Goal: Task Accomplishment & Management: Use online tool/utility

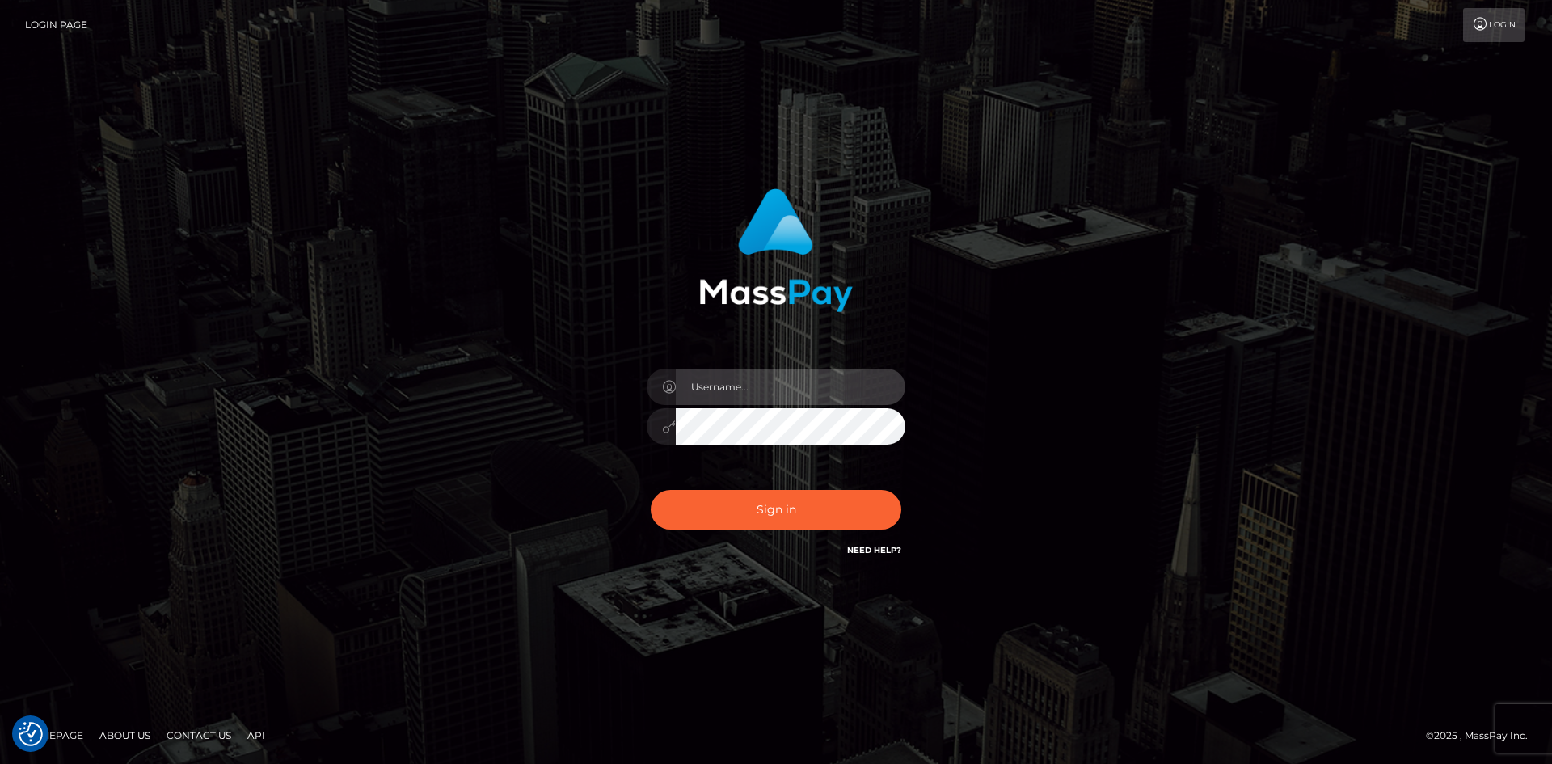
type input "tinan"
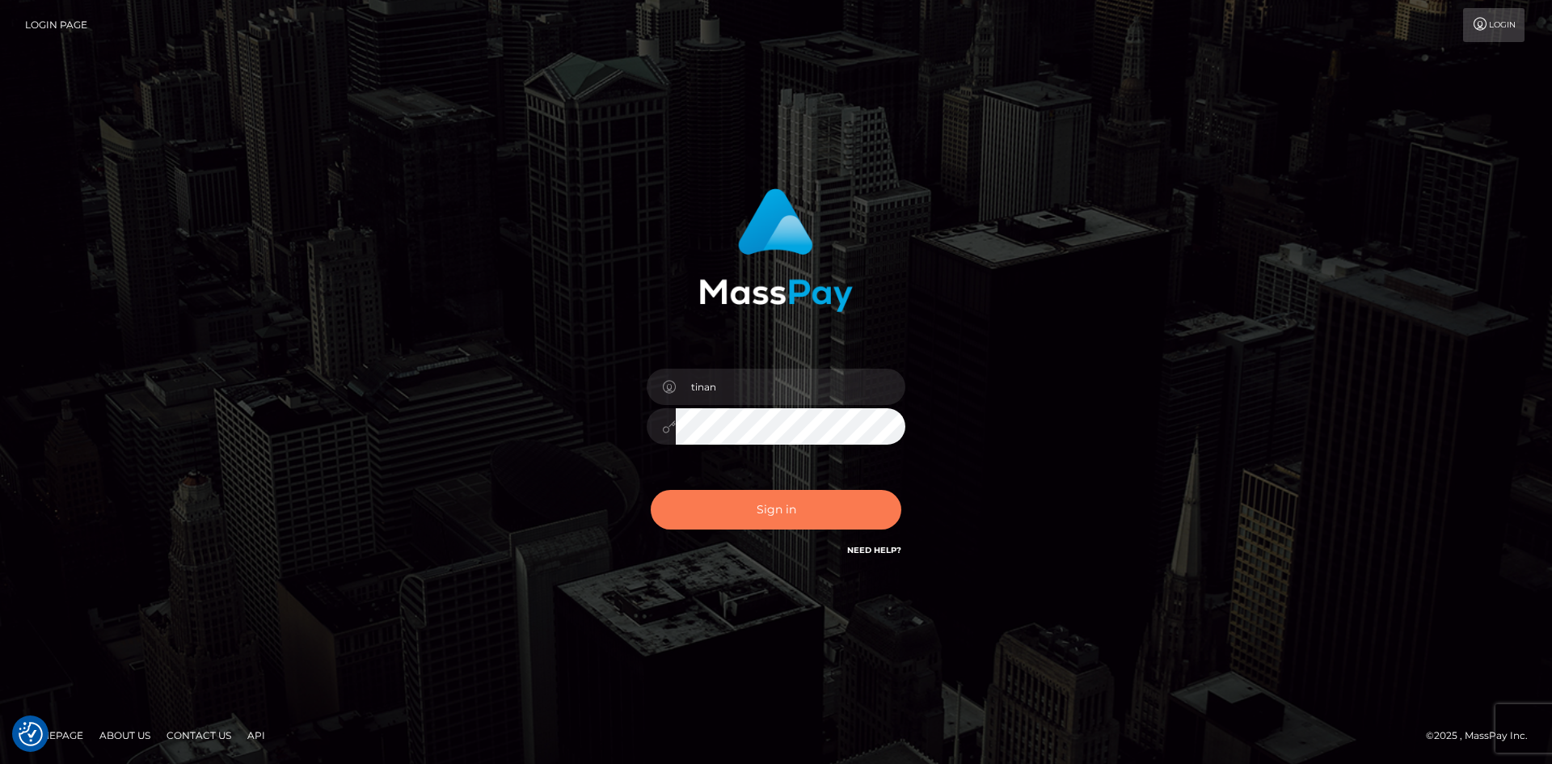
drag, startPoint x: 0, startPoint y: 0, endPoint x: 845, endPoint y: 518, distance: 991.5
click at [845, 518] on button "Sign in" at bounding box center [776, 510] width 251 height 40
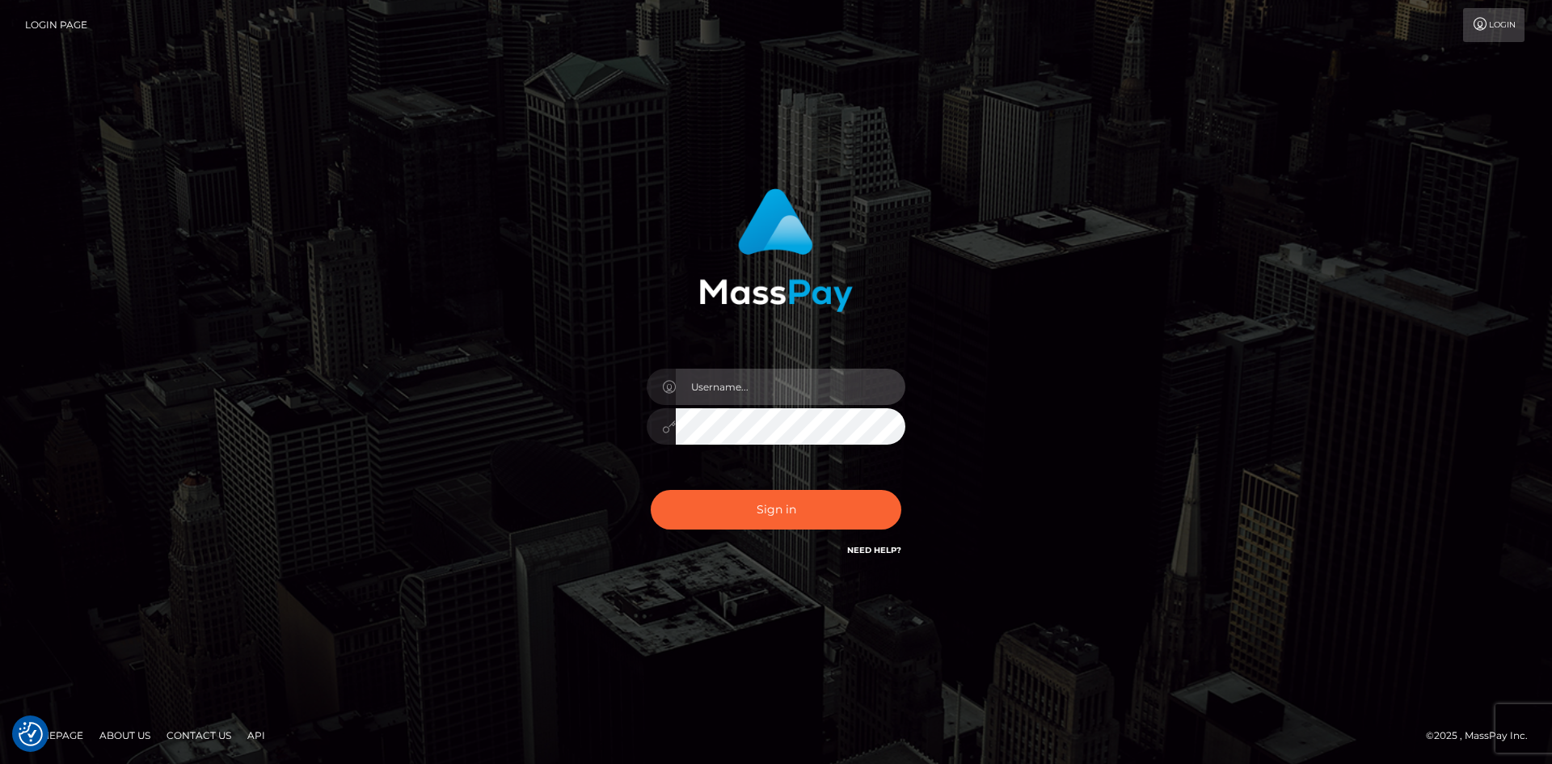
type input "tinan"
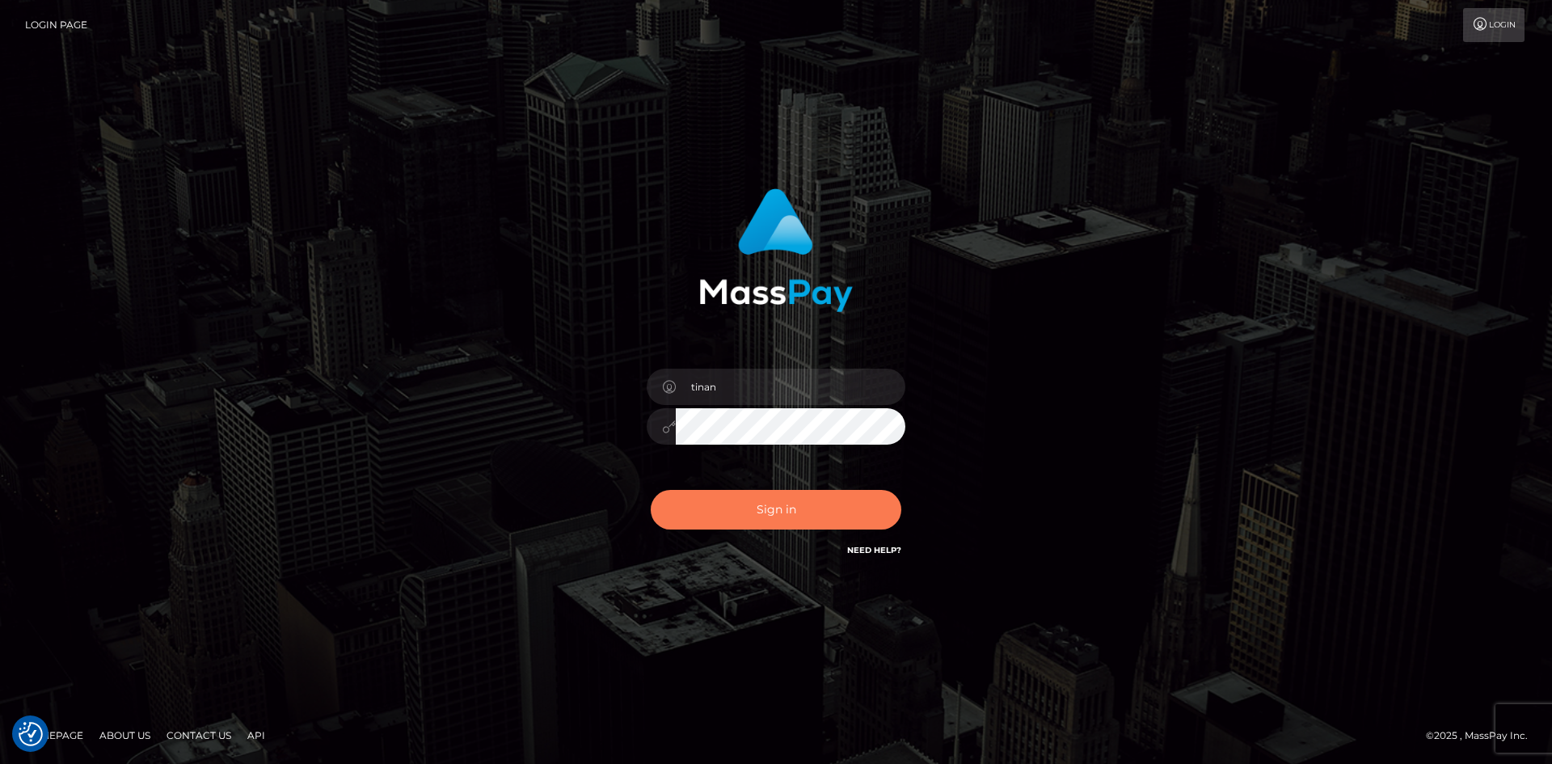
click at [845, 517] on button "Sign in" at bounding box center [776, 510] width 251 height 40
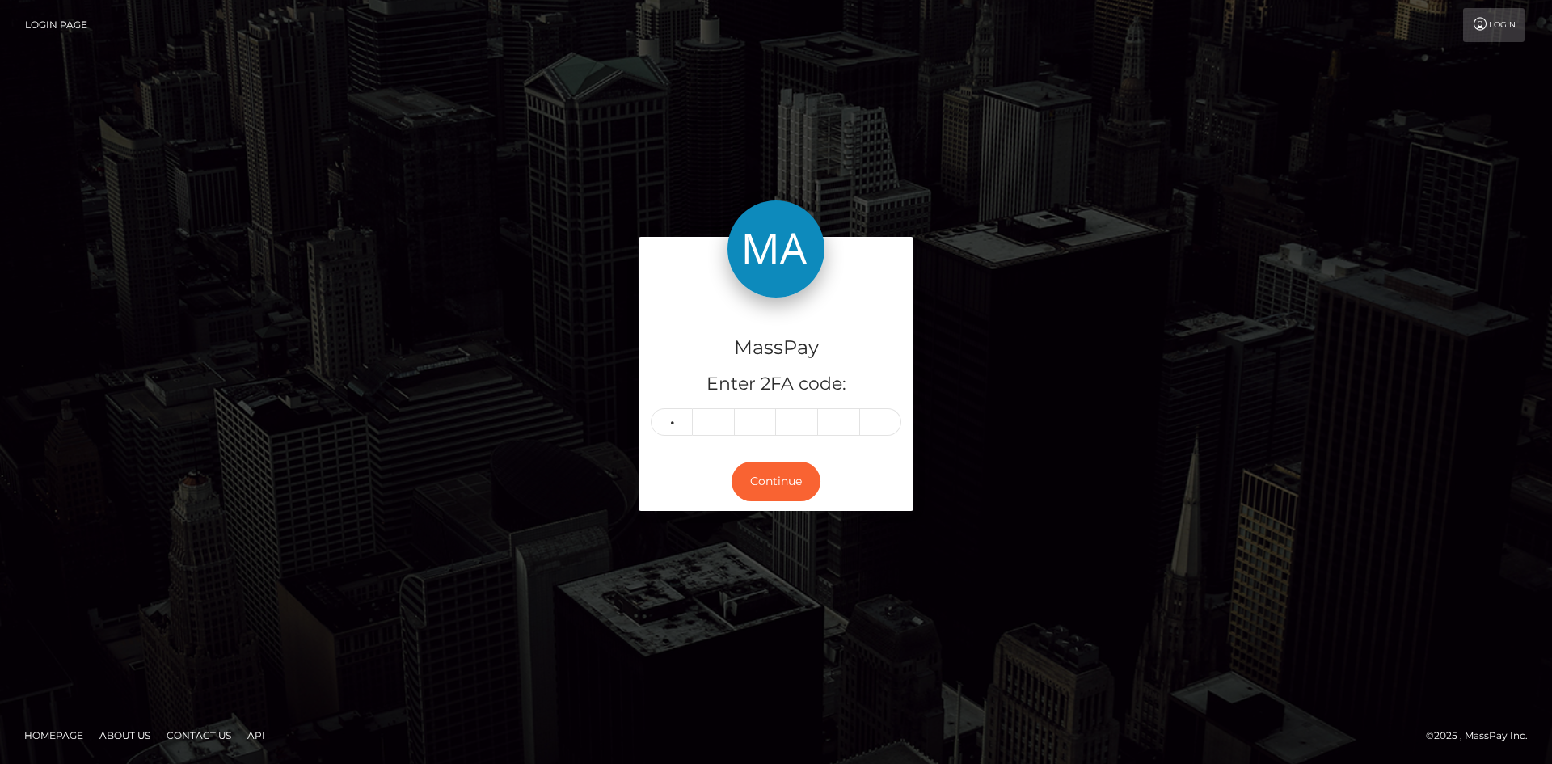
type input "6"
type input "8"
type input "0"
type input "6"
type input "8"
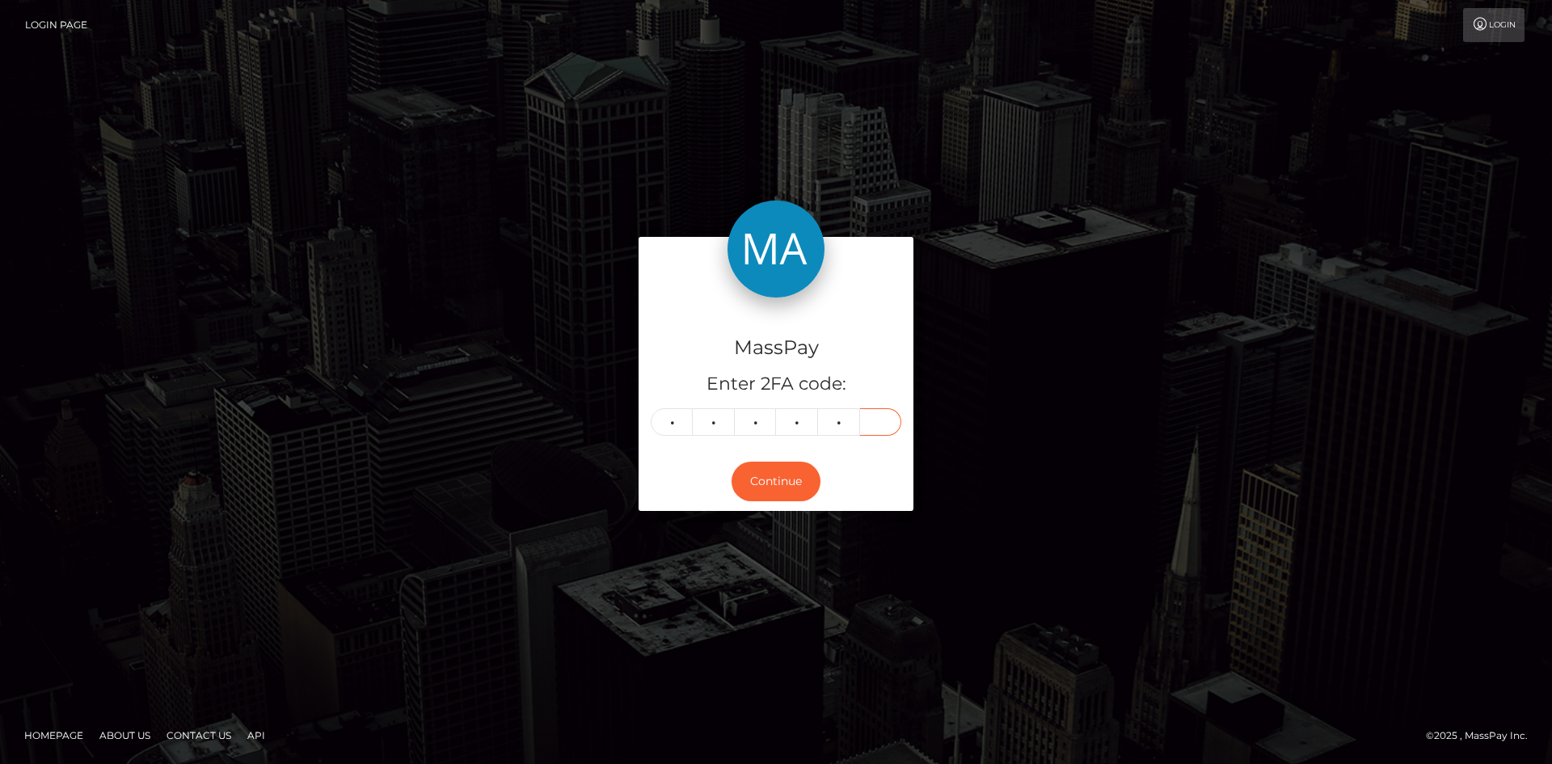
type input "1"
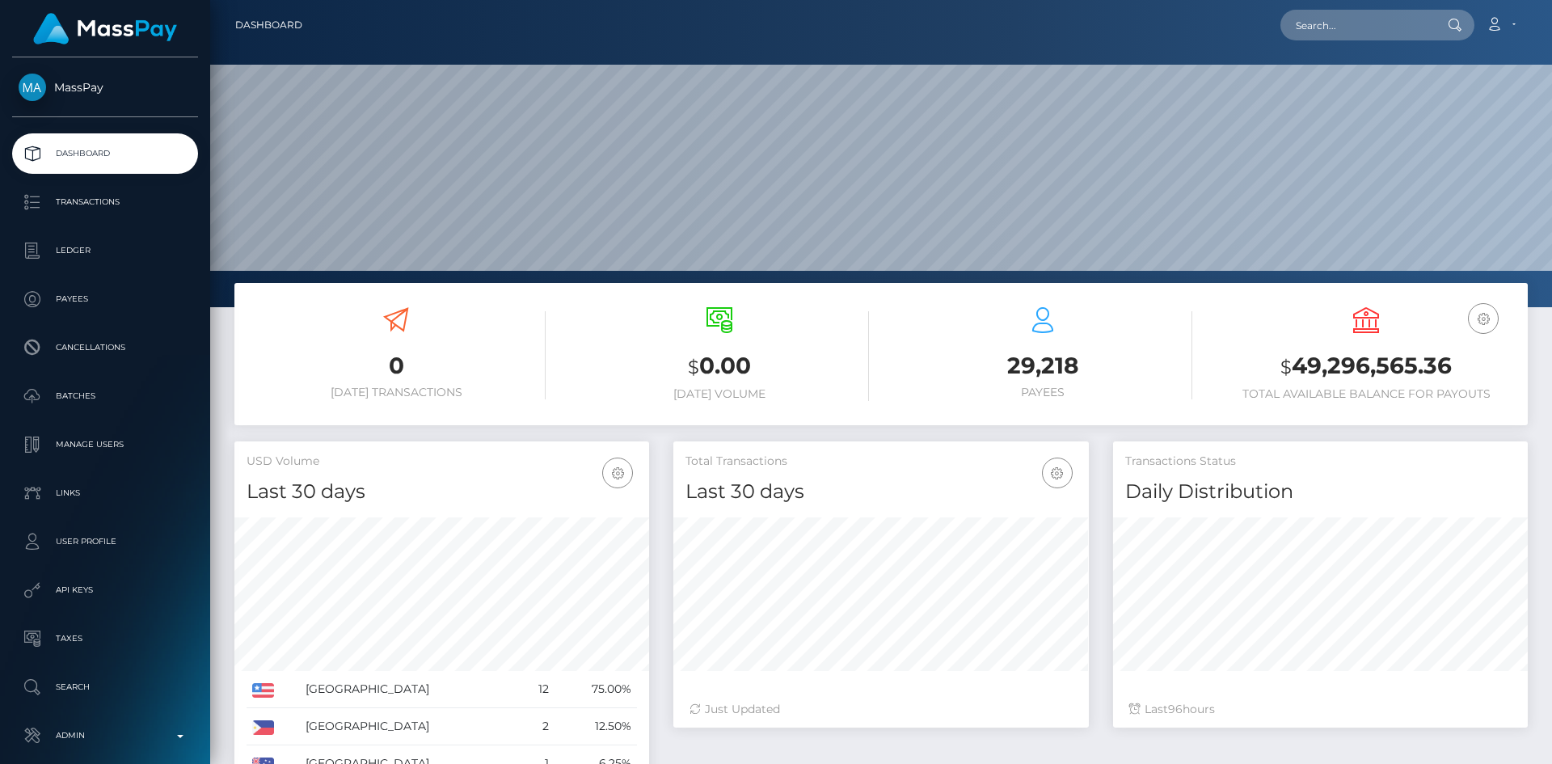
scroll to position [287, 415]
paste input "matildalaw06@gmail.com"
type input "matildalaw06@gmail.com"
click at [1356, 90] on link "MATILDA LAWLOR" at bounding box center [1344, 84] width 129 height 30
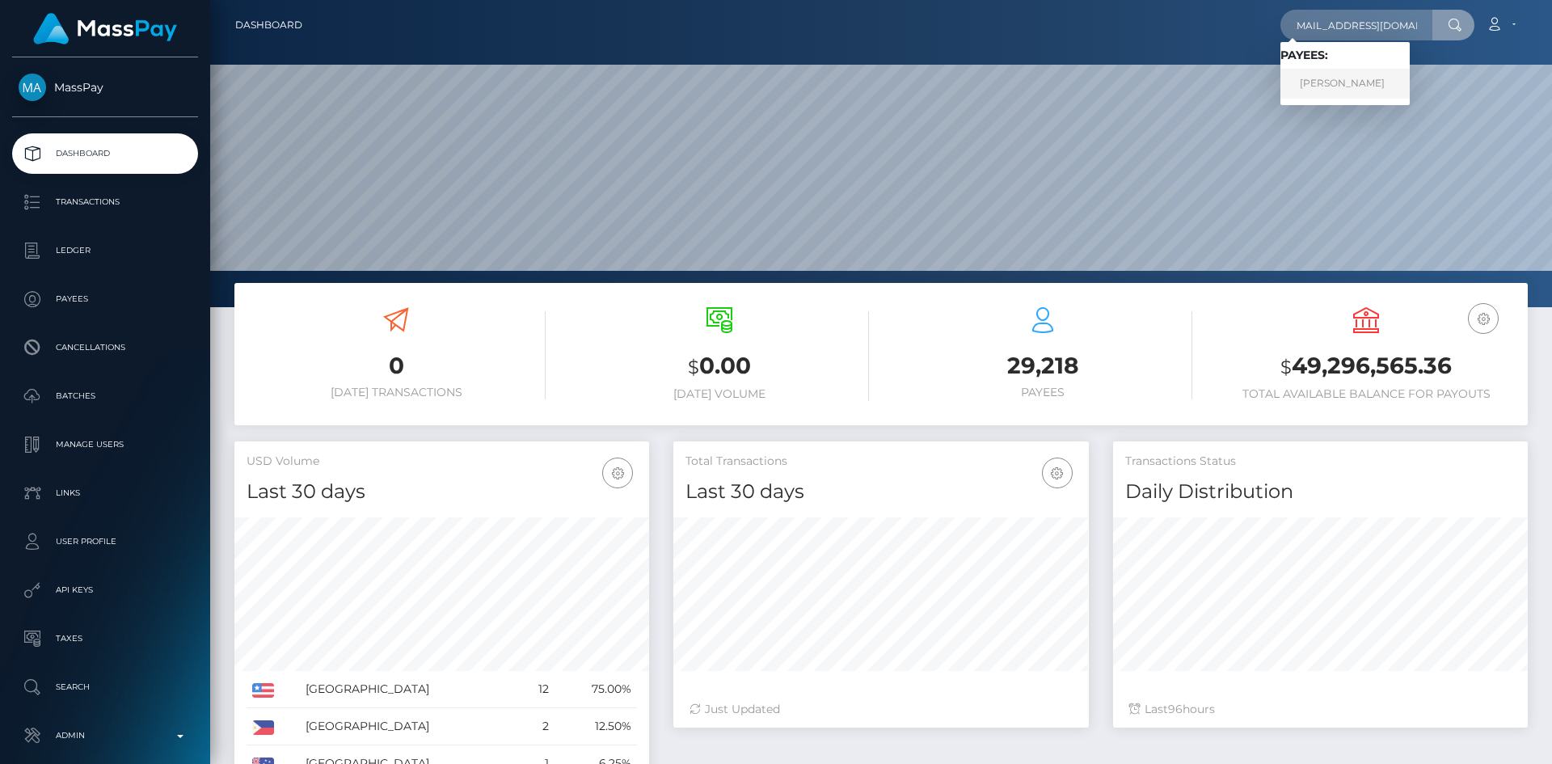
scroll to position [0, 0]
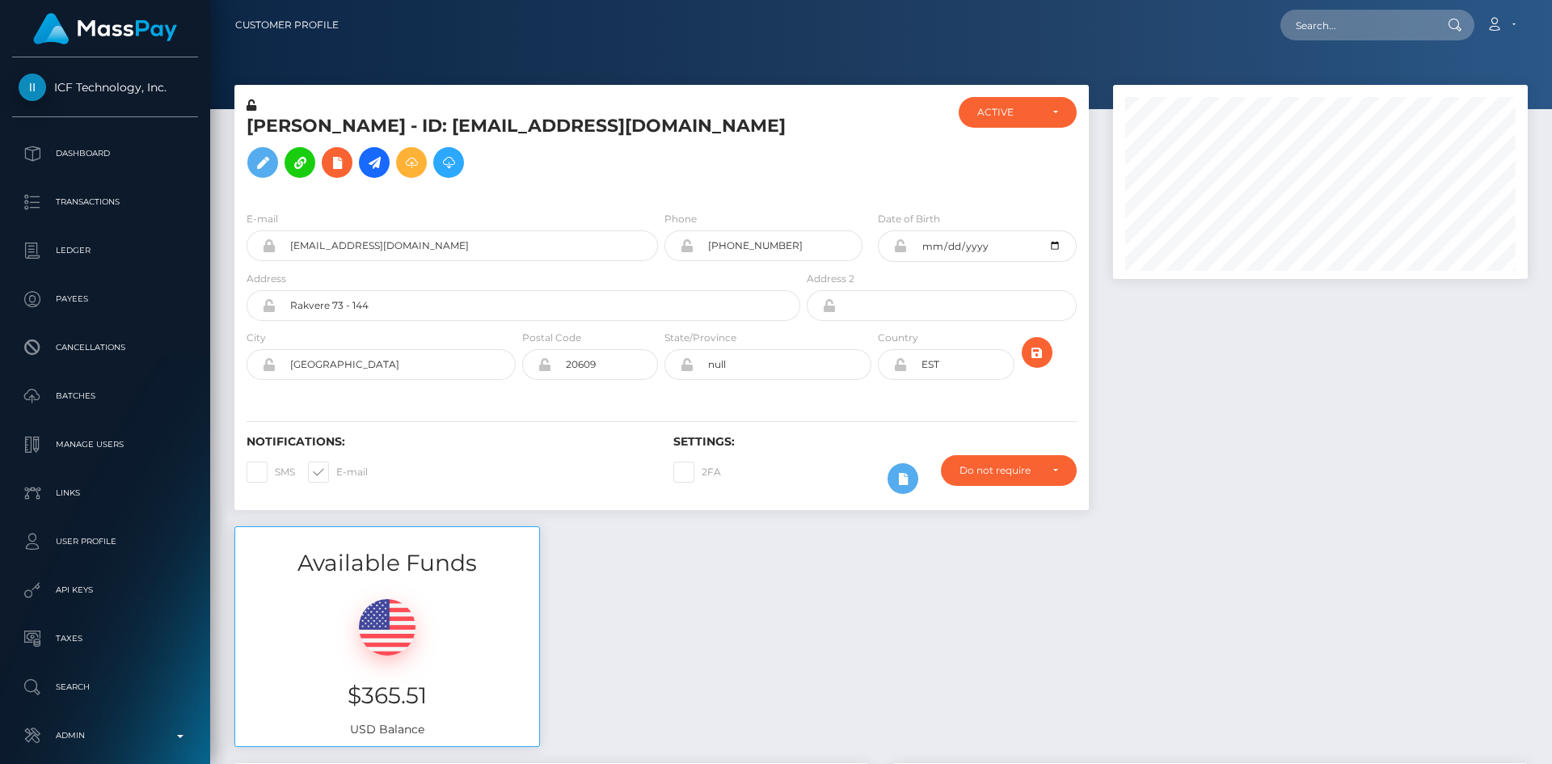
scroll to position [194, 415]
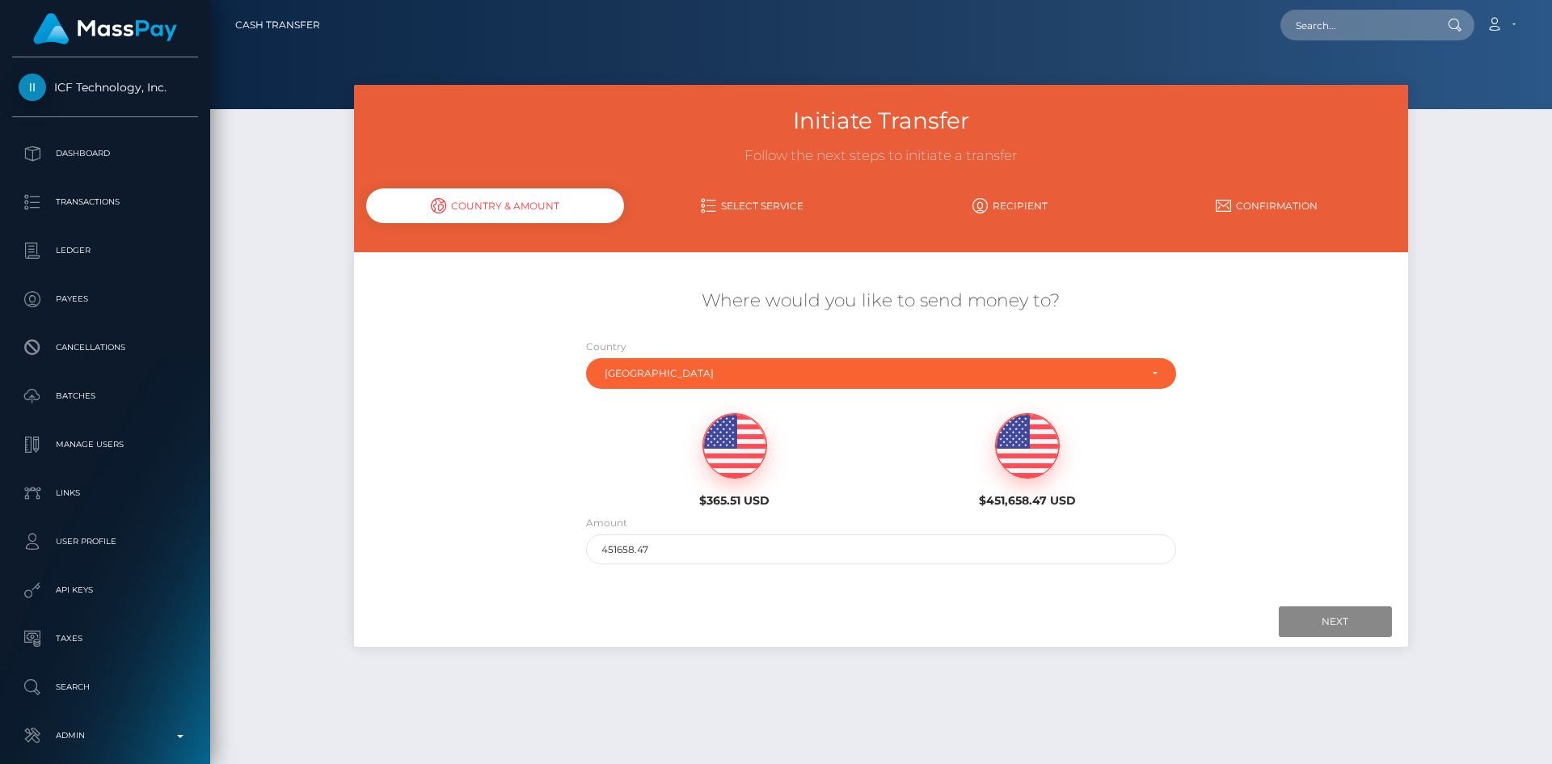
click at [733, 447] on img at bounding box center [734, 446] width 63 height 65
type input "365.51"
click at [1340, 617] on input "Next" at bounding box center [1335, 621] width 113 height 31
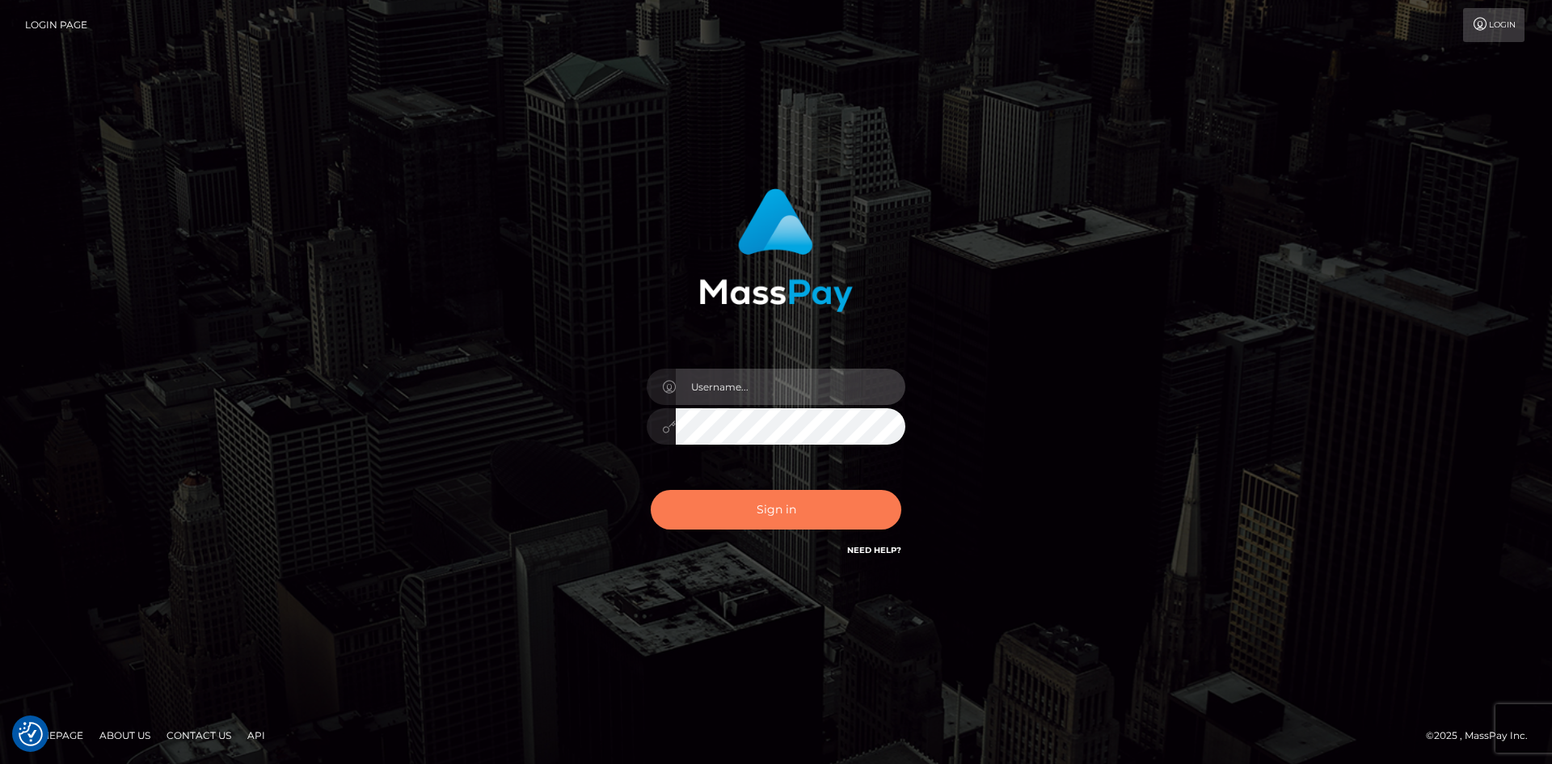
type input "tinan"
click at [804, 515] on button "Sign in" at bounding box center [776, 510] width 251 height 40
type input "tinan"
click at [777, 499] on button "Sign in" at bounding box center [776, 510] width 251 height 40
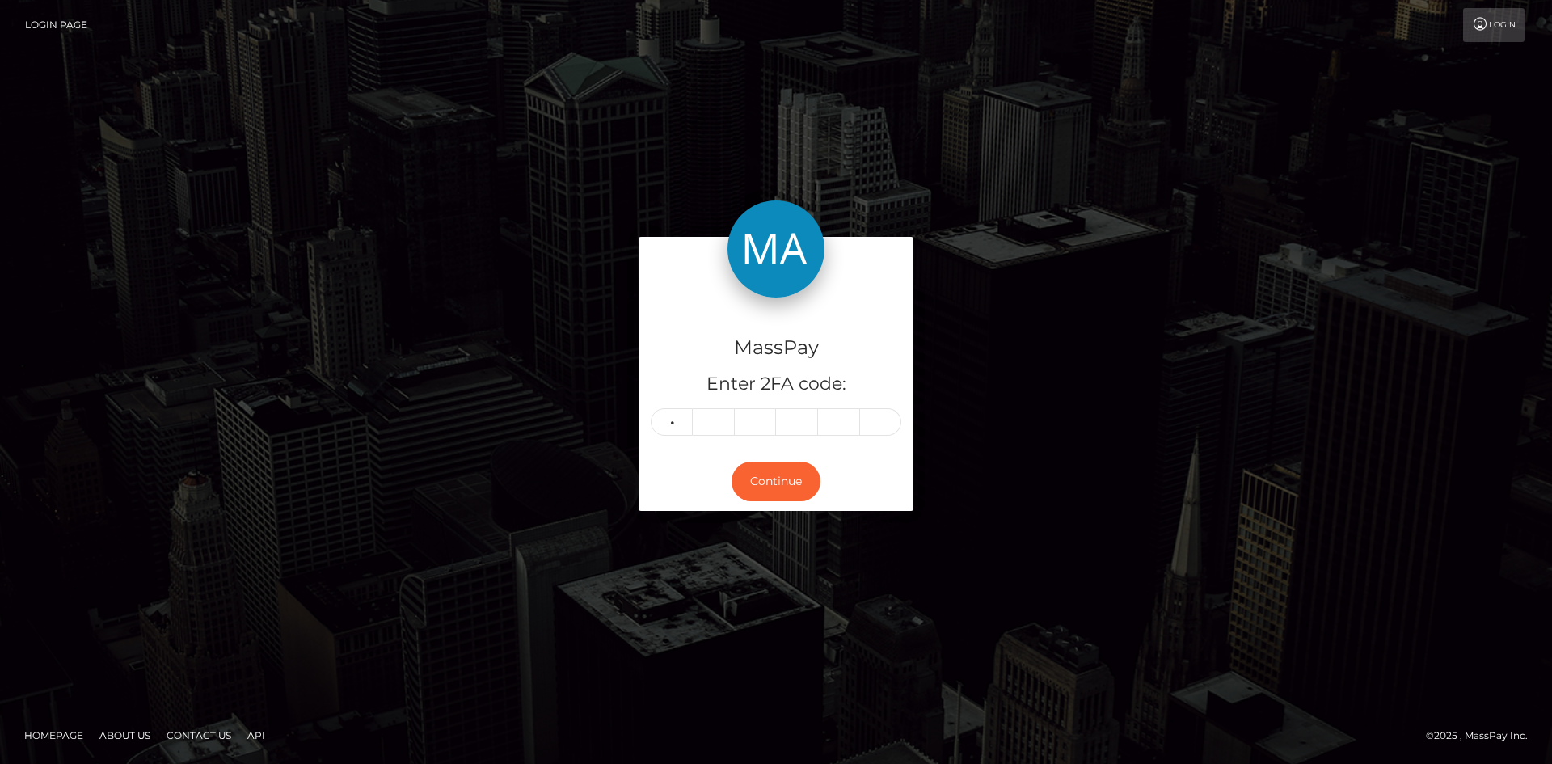
type input "7"
type input "5"
type input "8"
type input "2"
type input "5"
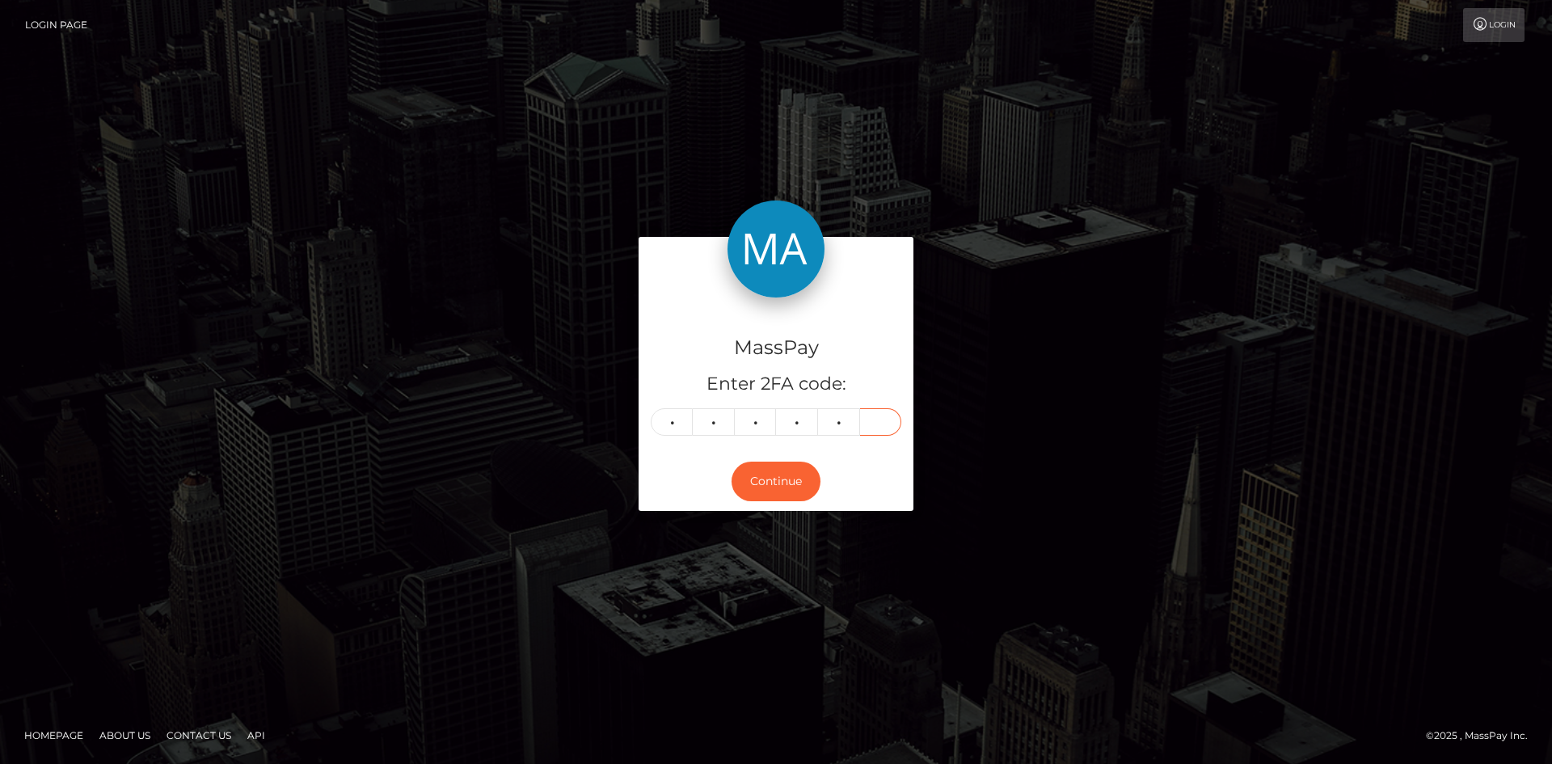
type input "0"
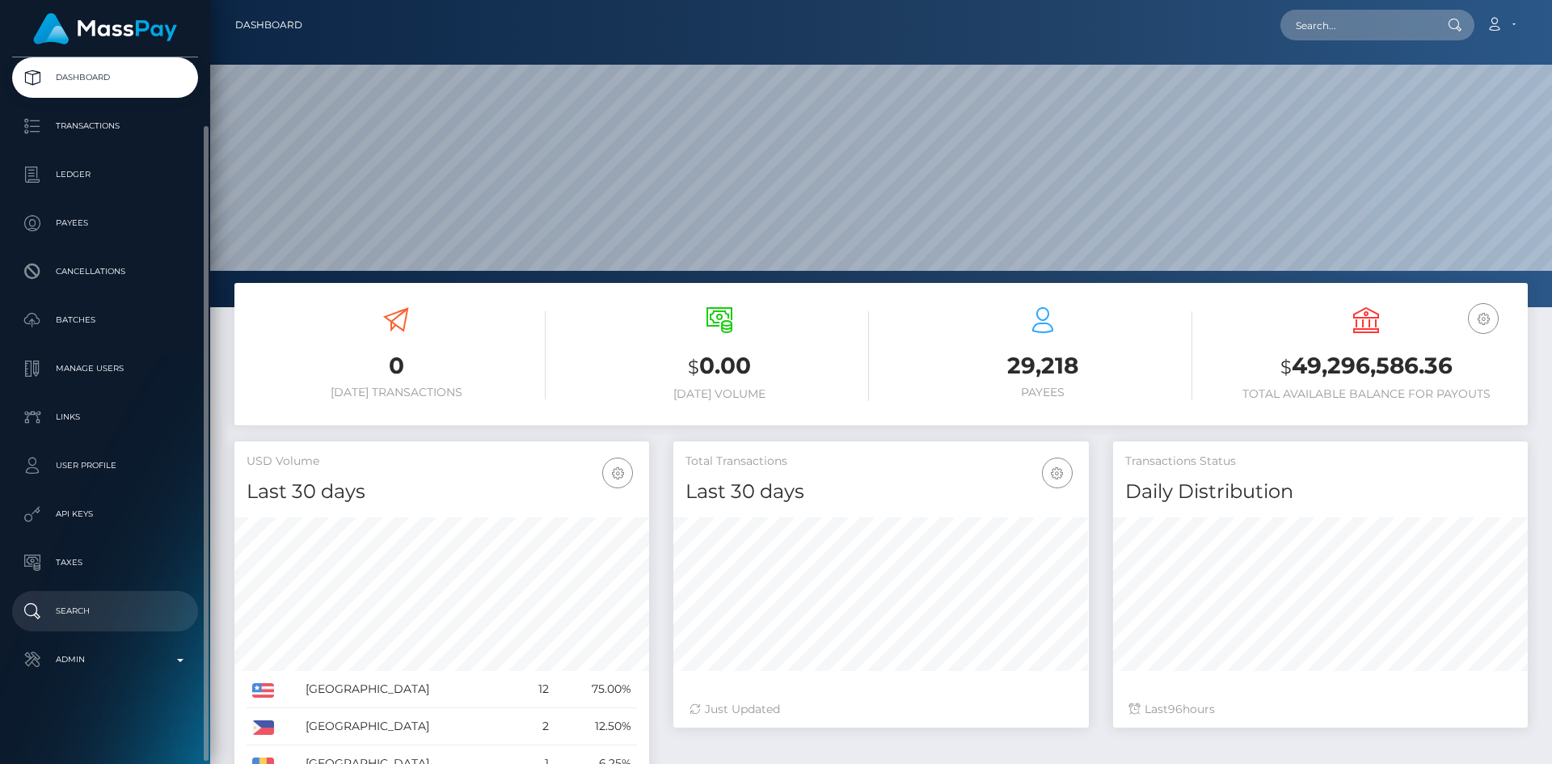
scroll to position [287, 415]
click at [120, 604] on p "Search" at bounding box center [105, 611] width 173 height 24
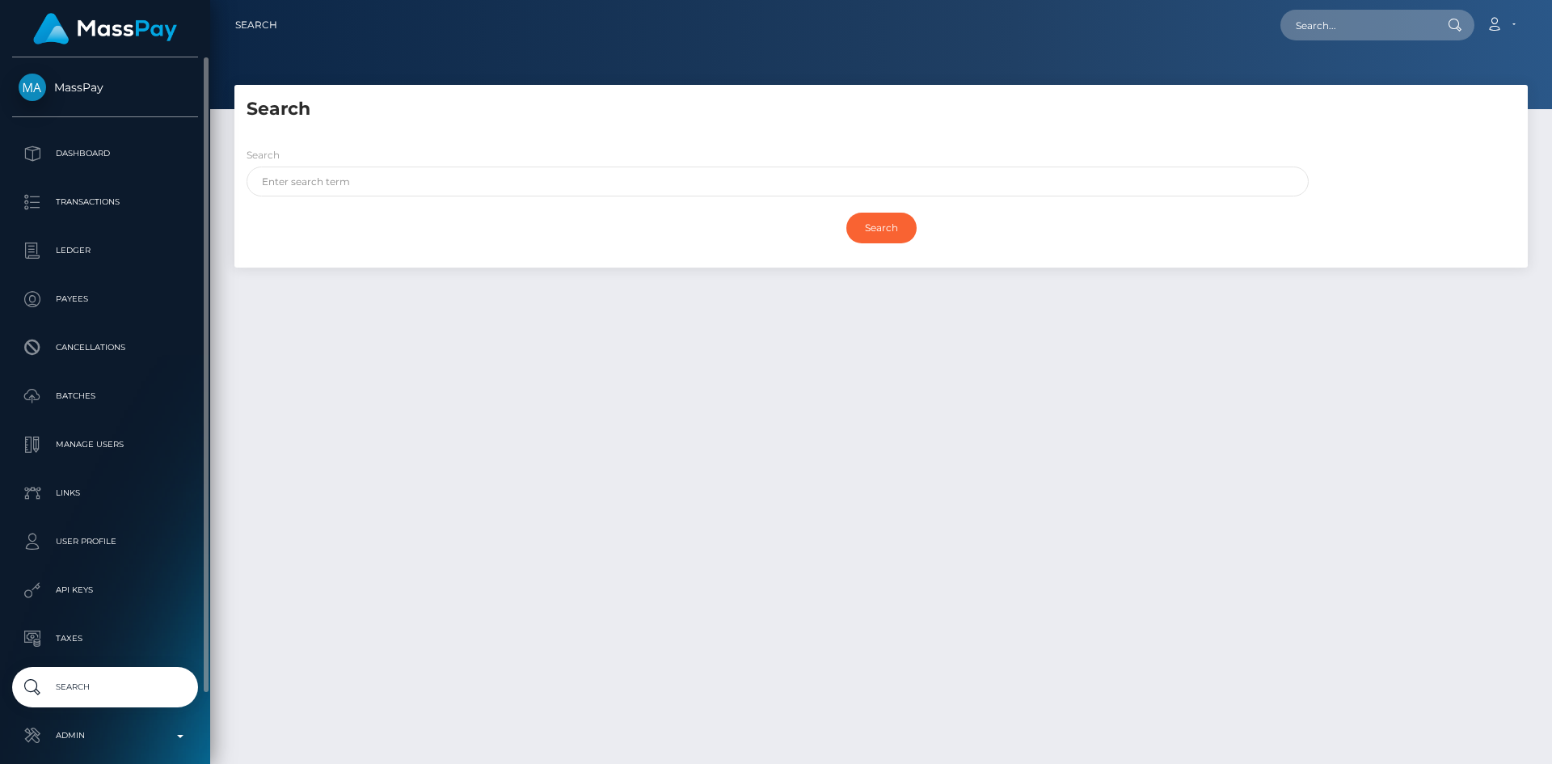
scroll to position [76, 0]
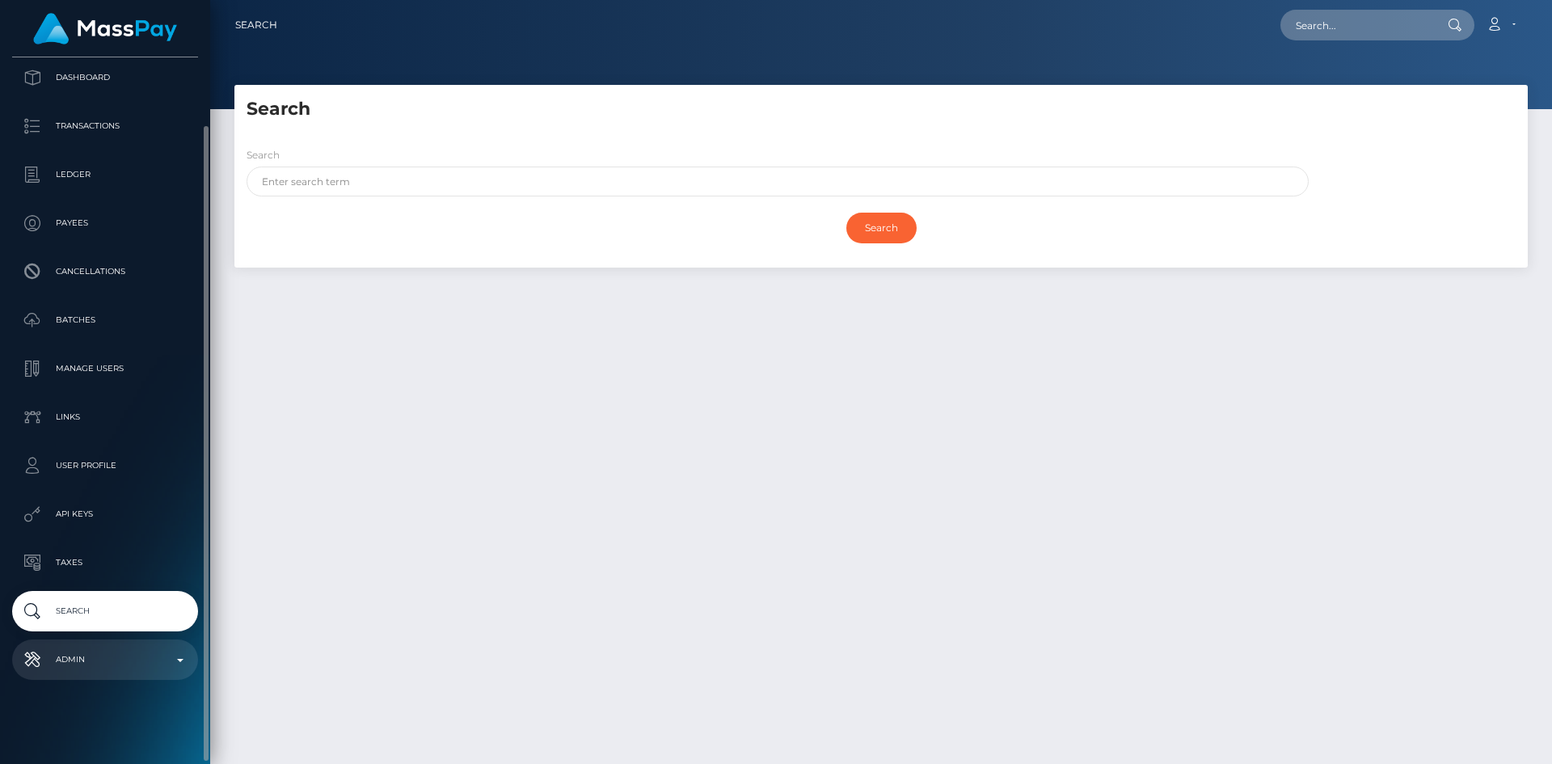
click at [109, 651] on p "Admin" at bounding box center [105, 659] width 173 height 24
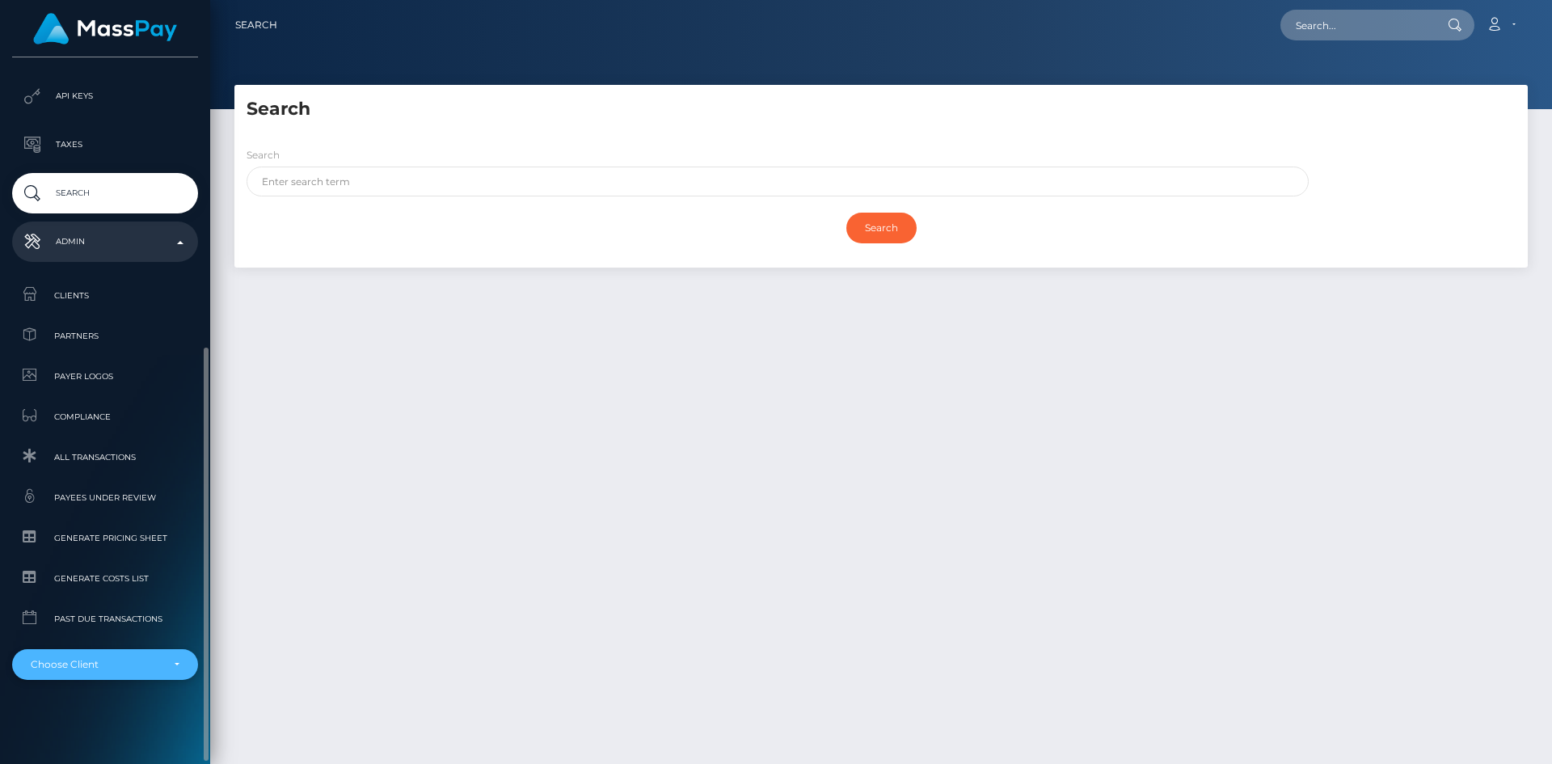
click at [135, 655] on div "Choose Client" at bounding box center [105, 664] width 186 height 31
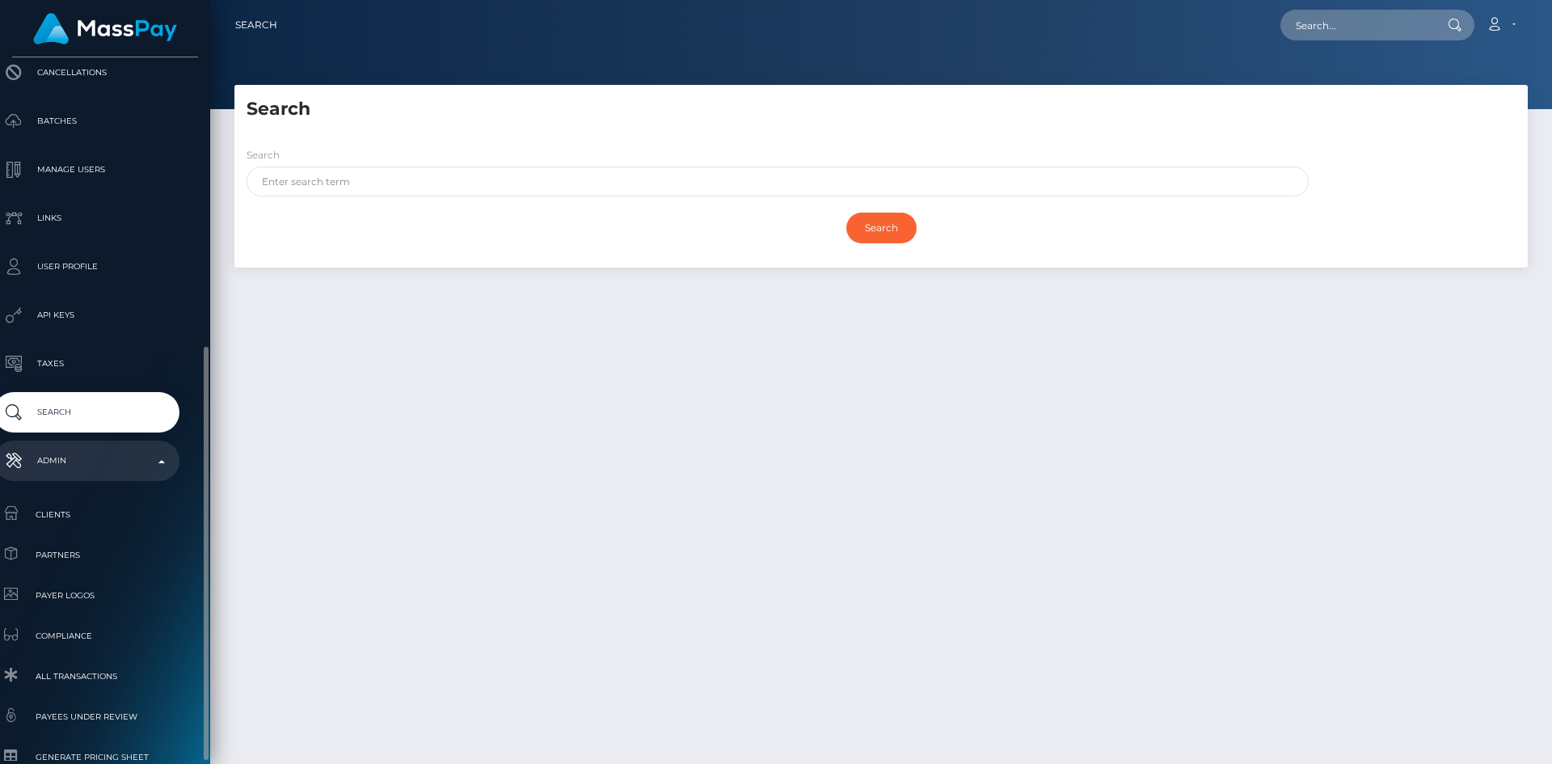
scroll to position [494, 19]
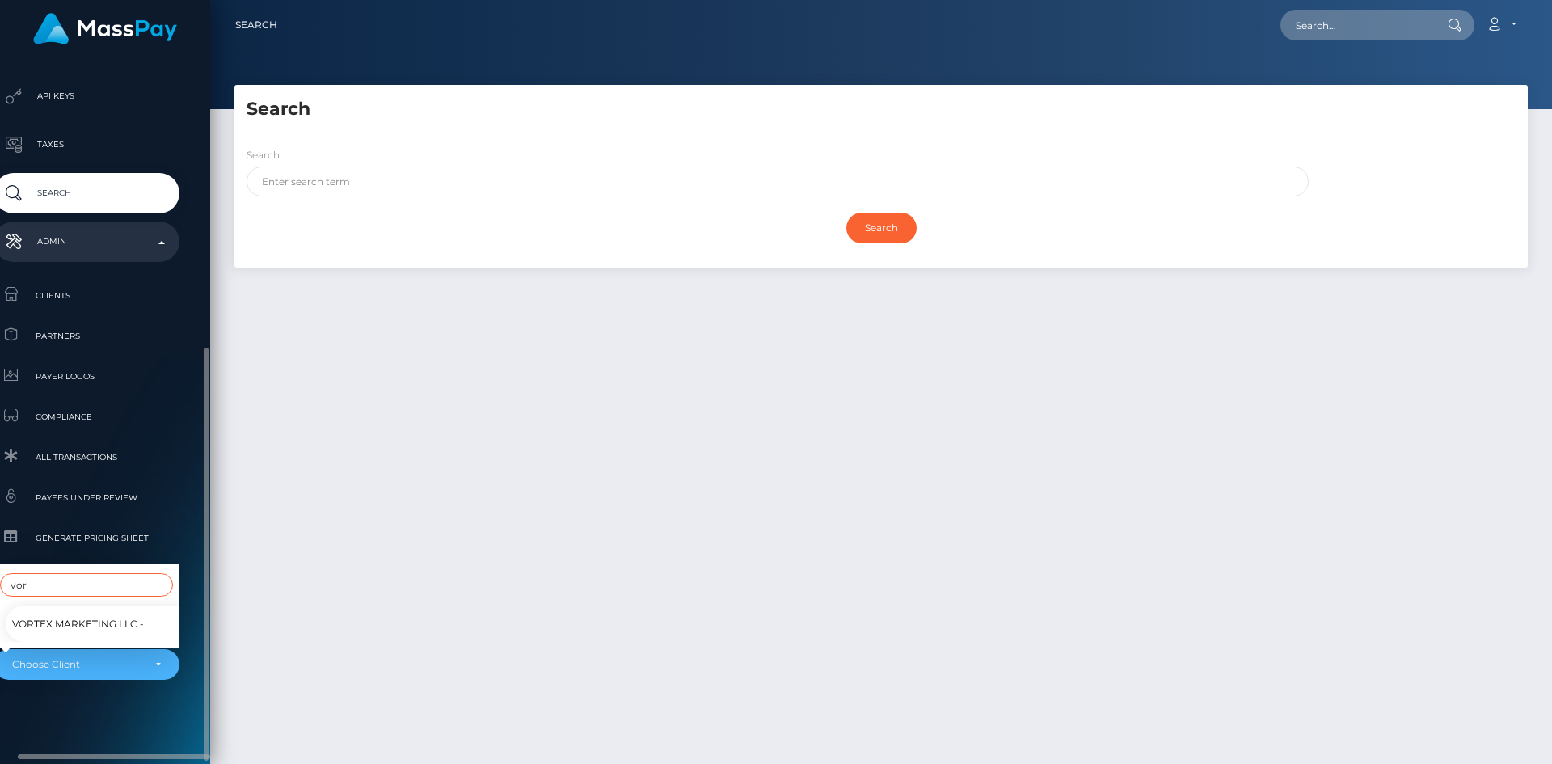
type input "vor"
click at [118, 617] on span "Vortex Marketing LLC -" at bounding box center [78, 623] width 132 height 21
select select "140"
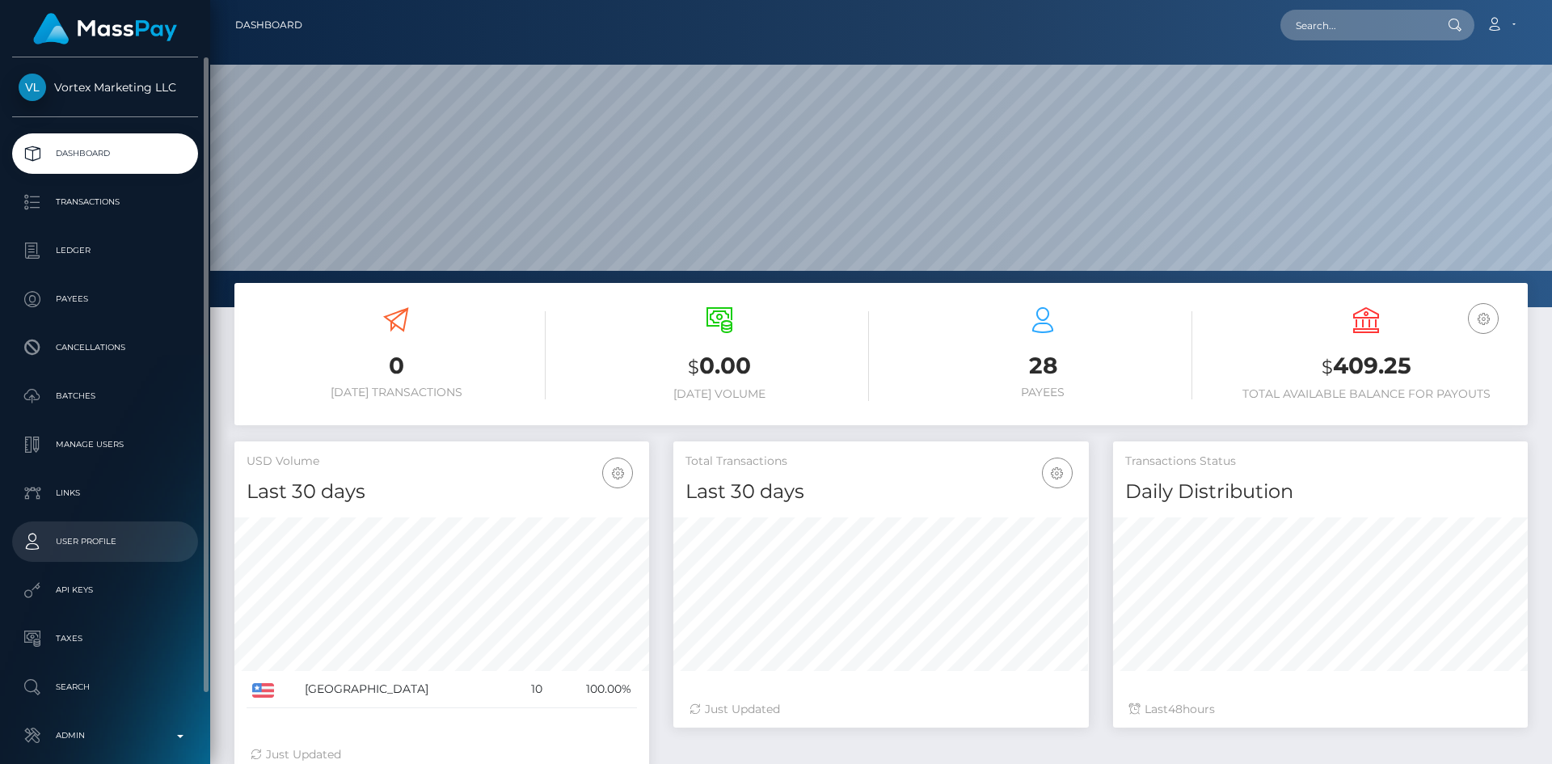
scroll to position [287, 415]
click at [121, 243] on p "Ledger" at bounding box center [105, 250] width 173 height 24
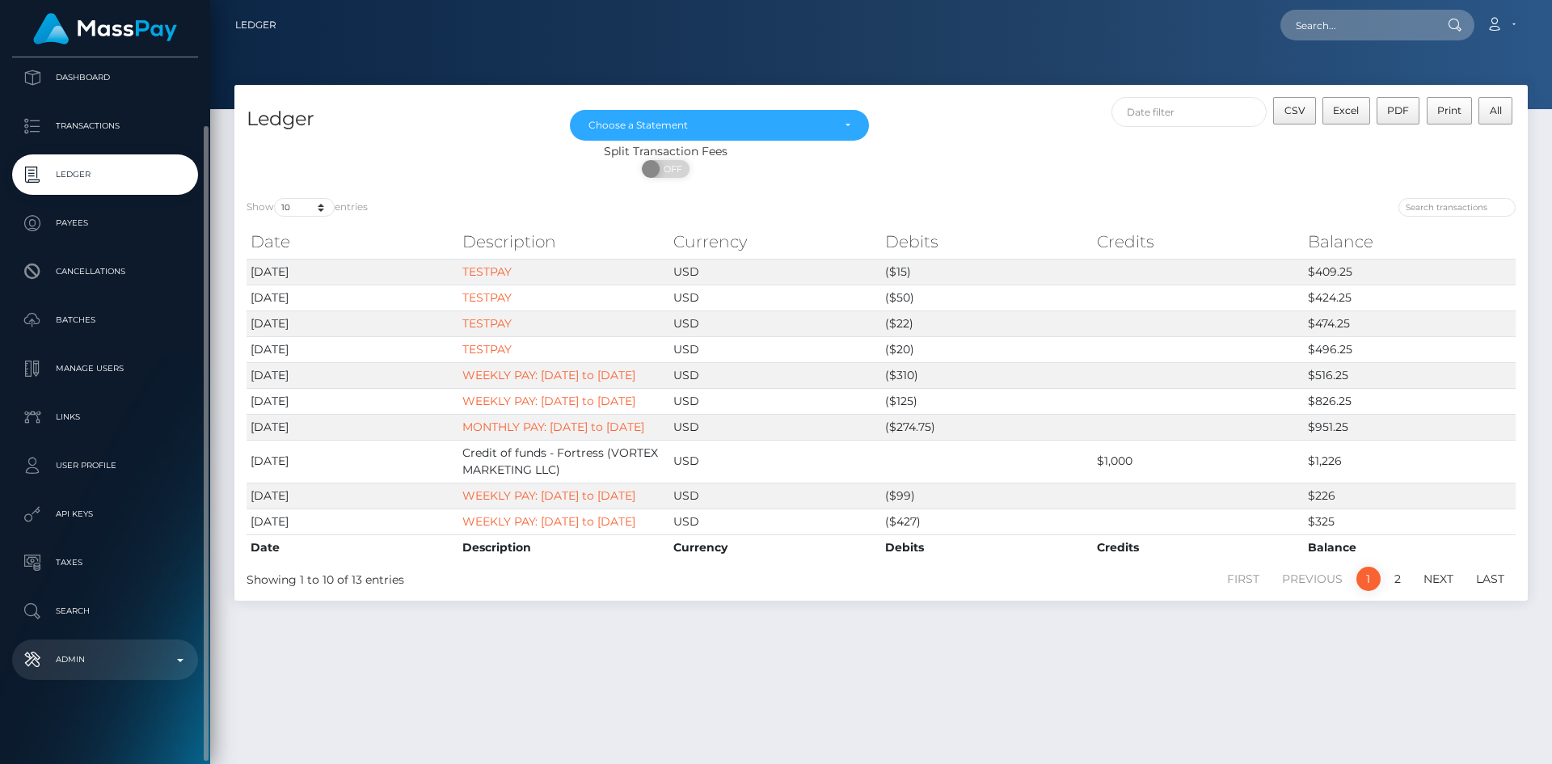
click at [113, 670] on p "Admin" at bounding box center [105, 659] width 173 height 24
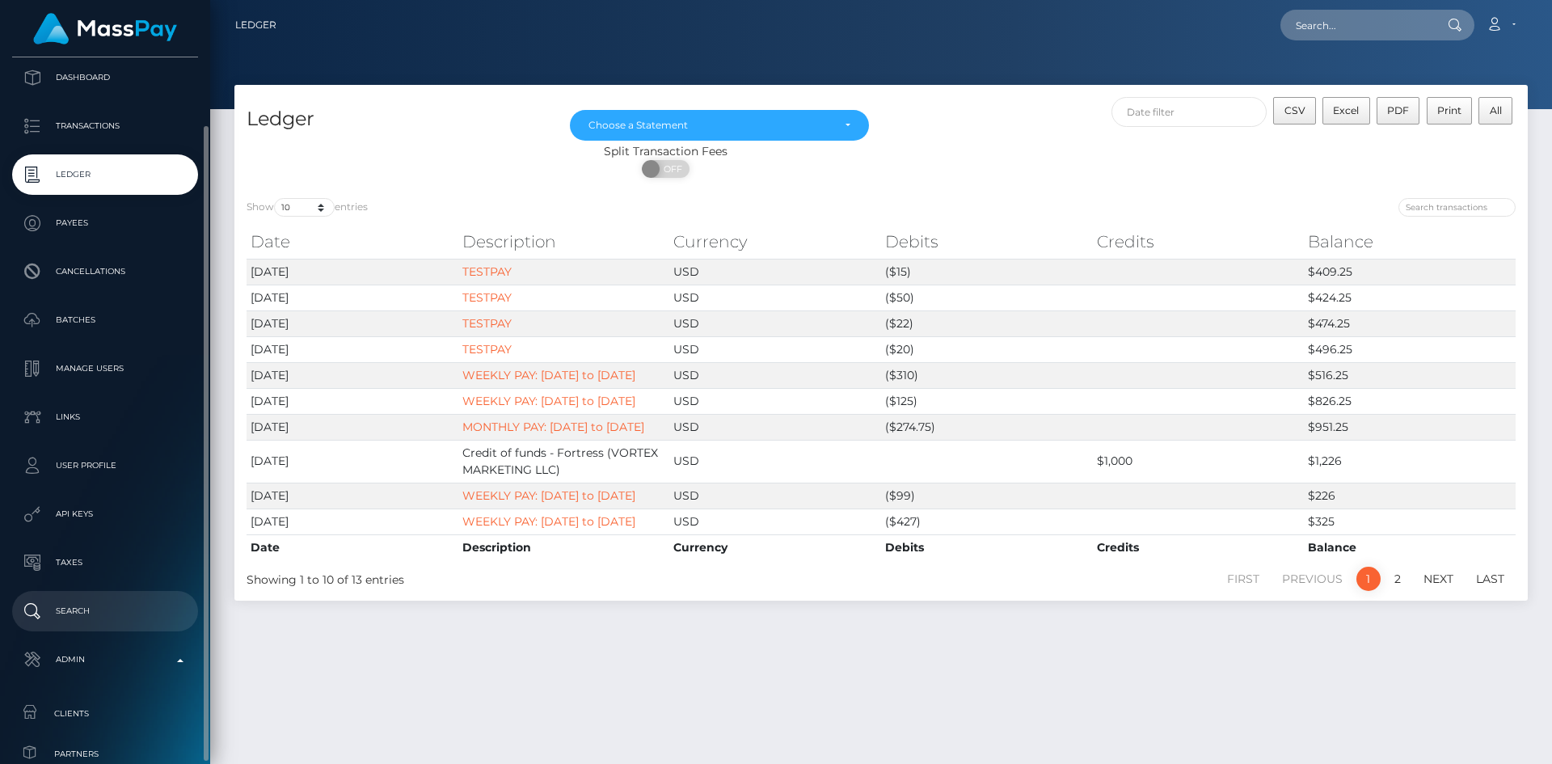
scroll to position [480, 0]
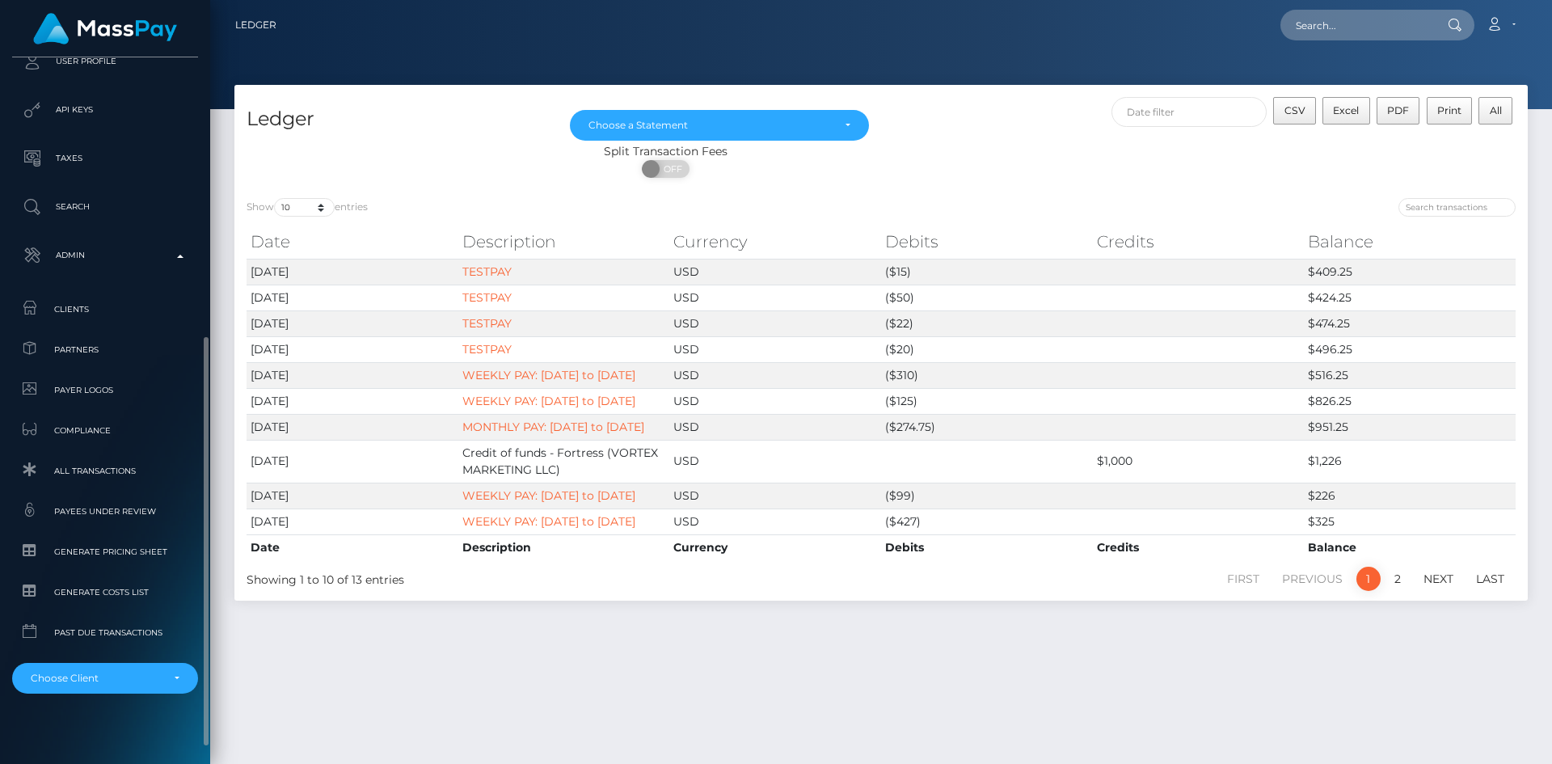
click at [95, 694] on div "Vortex Marketing LLC Dashboard Transactions Ledger Payees Cancellations Links" at bounding box center [105, 408] width 210 height 703
click at [95, 684] on div "Choose Client" at bounding box center [96, 678] width 130 height 13
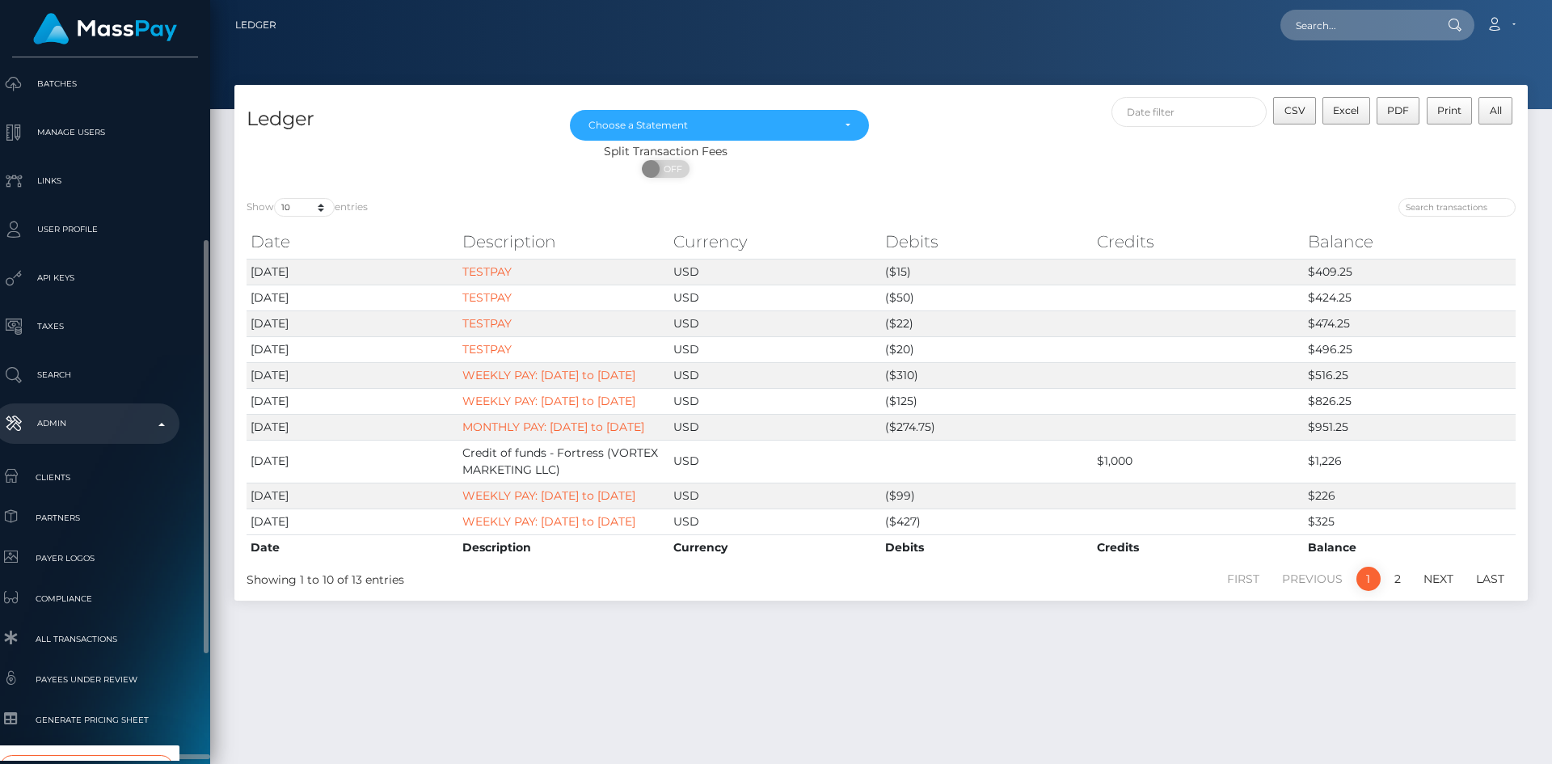
scroll to position [494, 19]
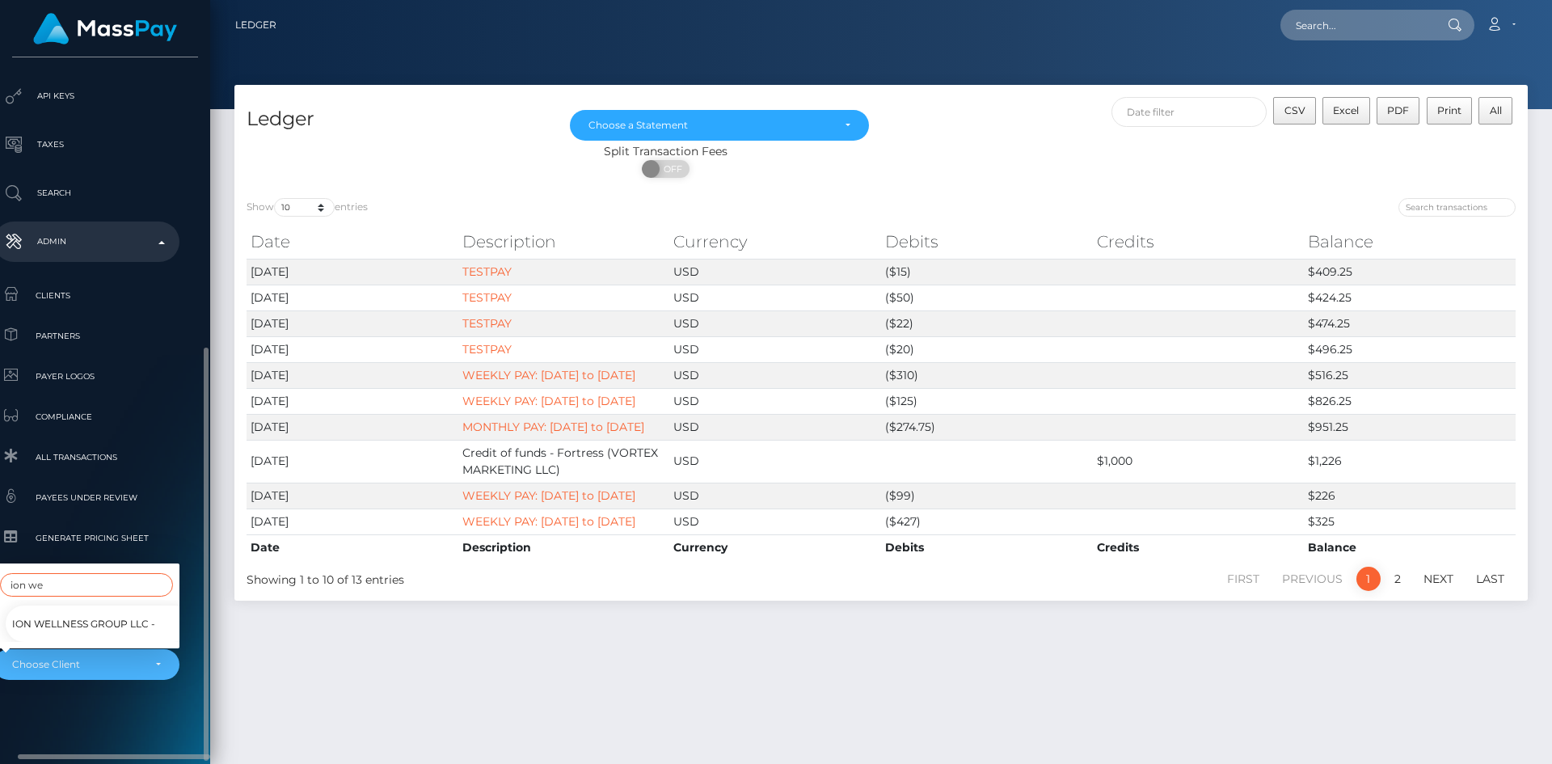
type input "ion we"
click at [107, 622] on link "Ion Wellness Group LLC -" at bounding box center [99, 623] width 186 height 36
select select "162"
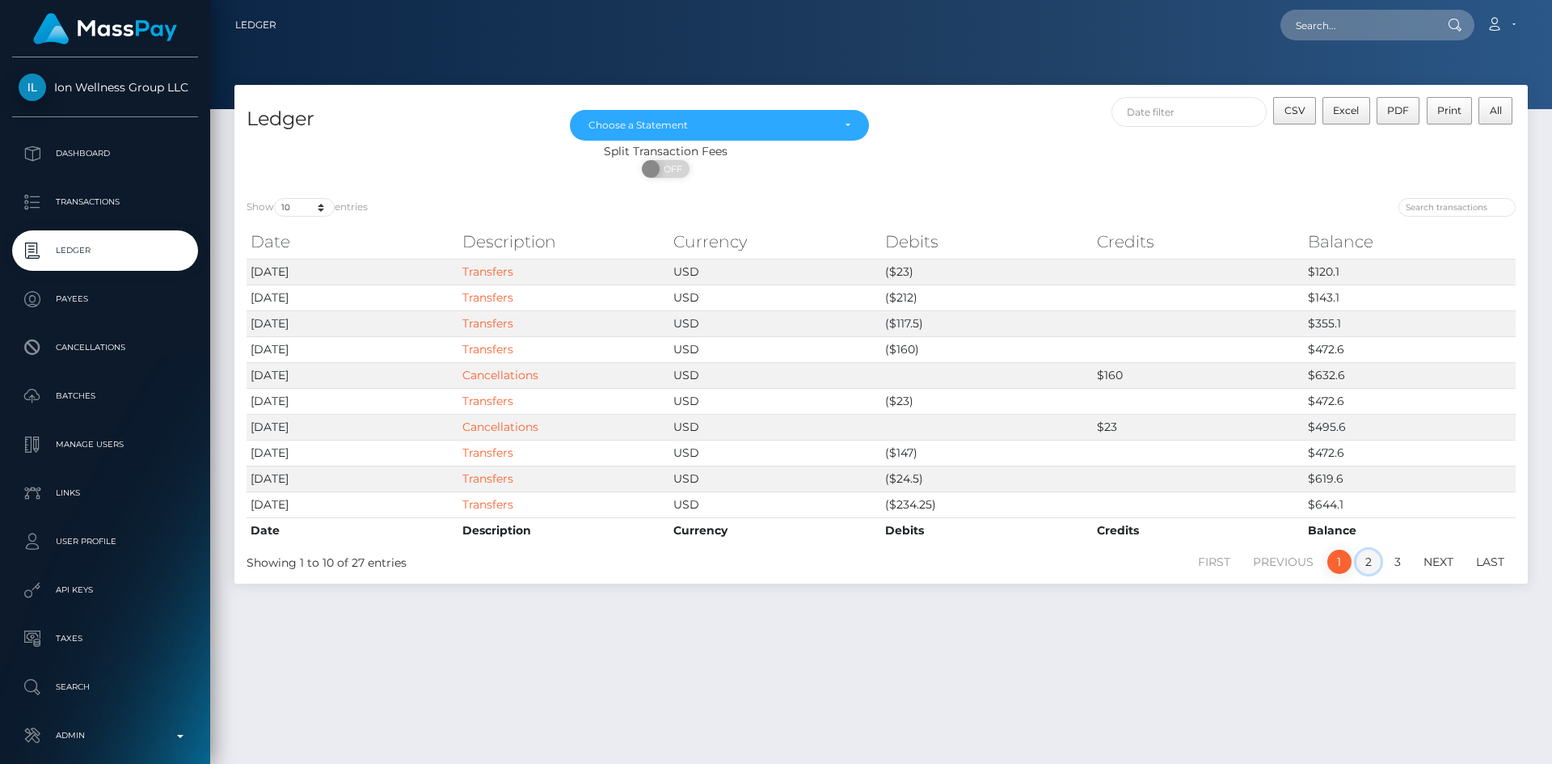
click at [1365, 567] on link "2" at bounding box center [1368, 562] width 24 height 24
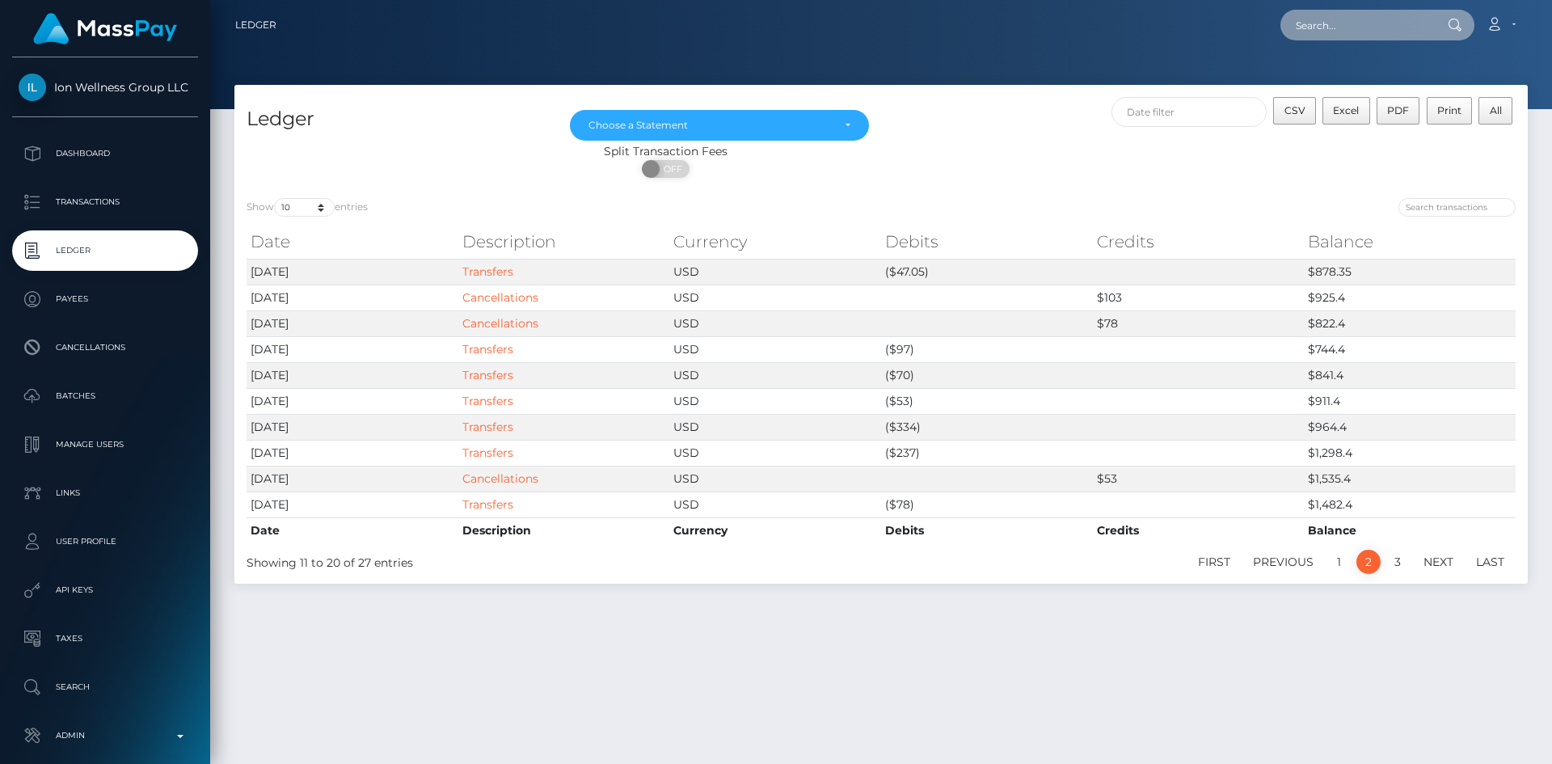
paste input "[PERSON_NAME][EMAIL_ADDRESS][DOMAIN_NAME]"
type input "[PERSON_NAME][EMAIL_ADDRESS][DOMAIN_NAME]"
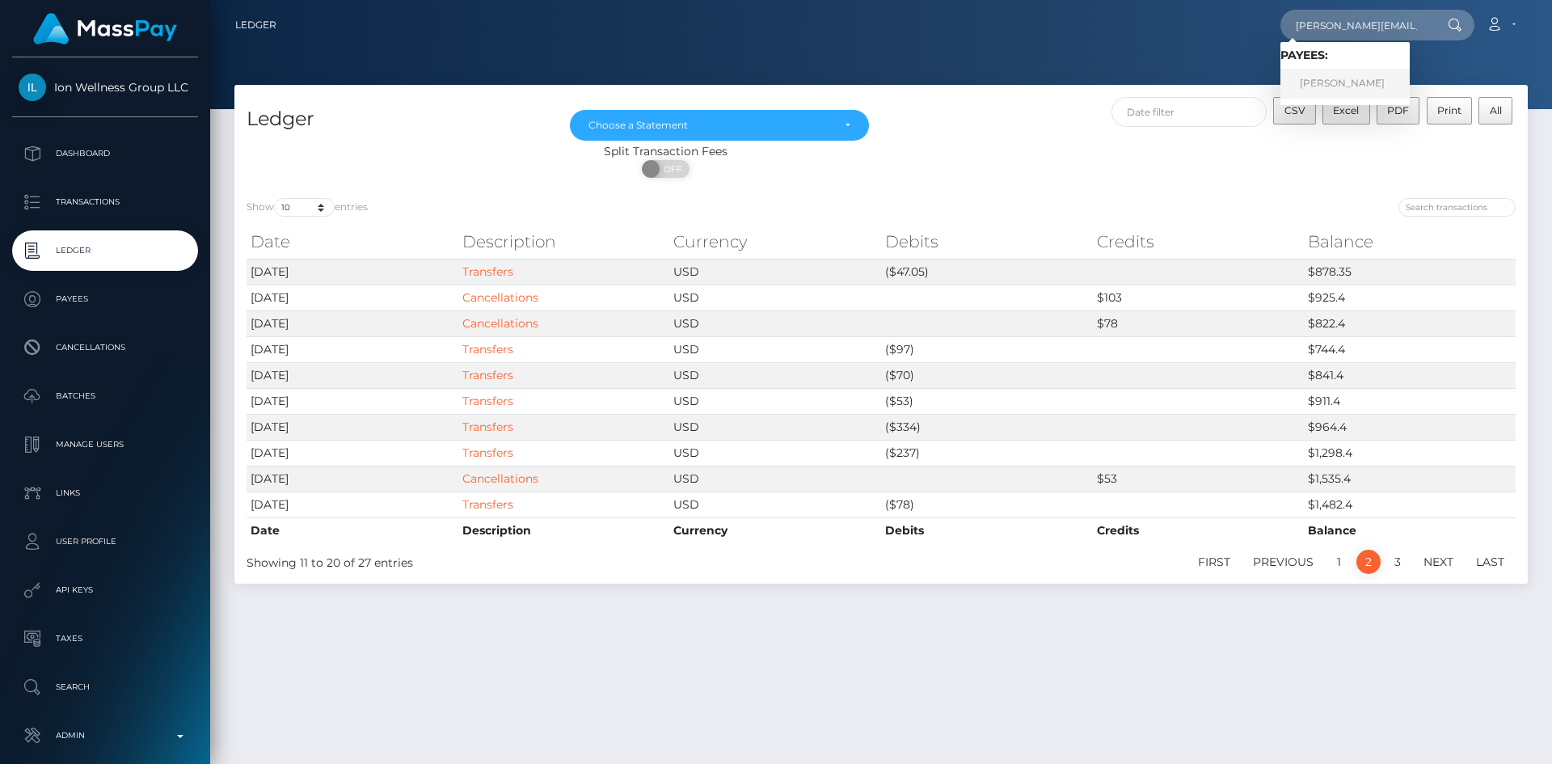
click at [1368, 74] on link "[PERSON_NAME]" at bounding box center [1344, 84] width 129 height 30
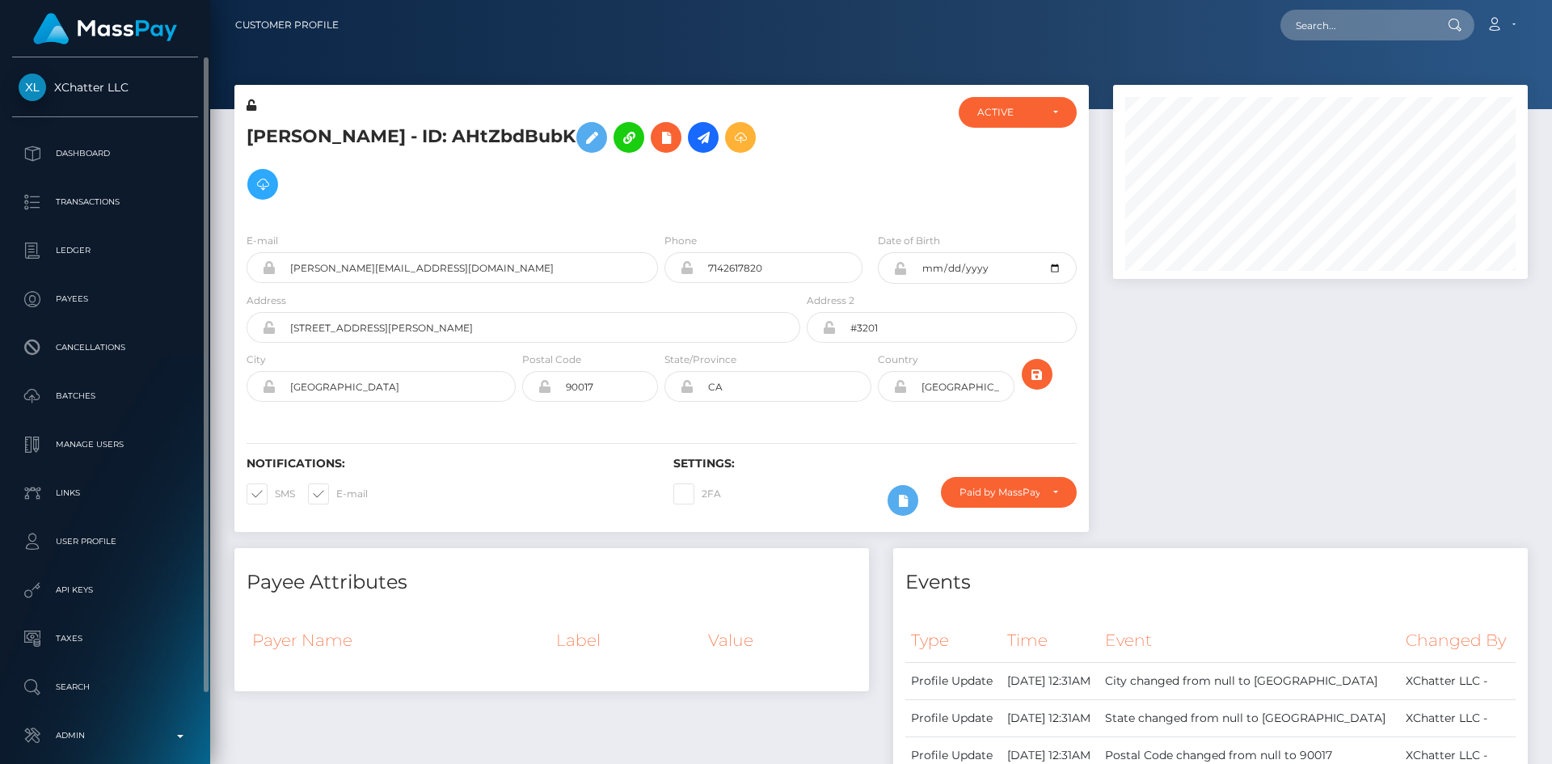
scroll to position [76, 0]
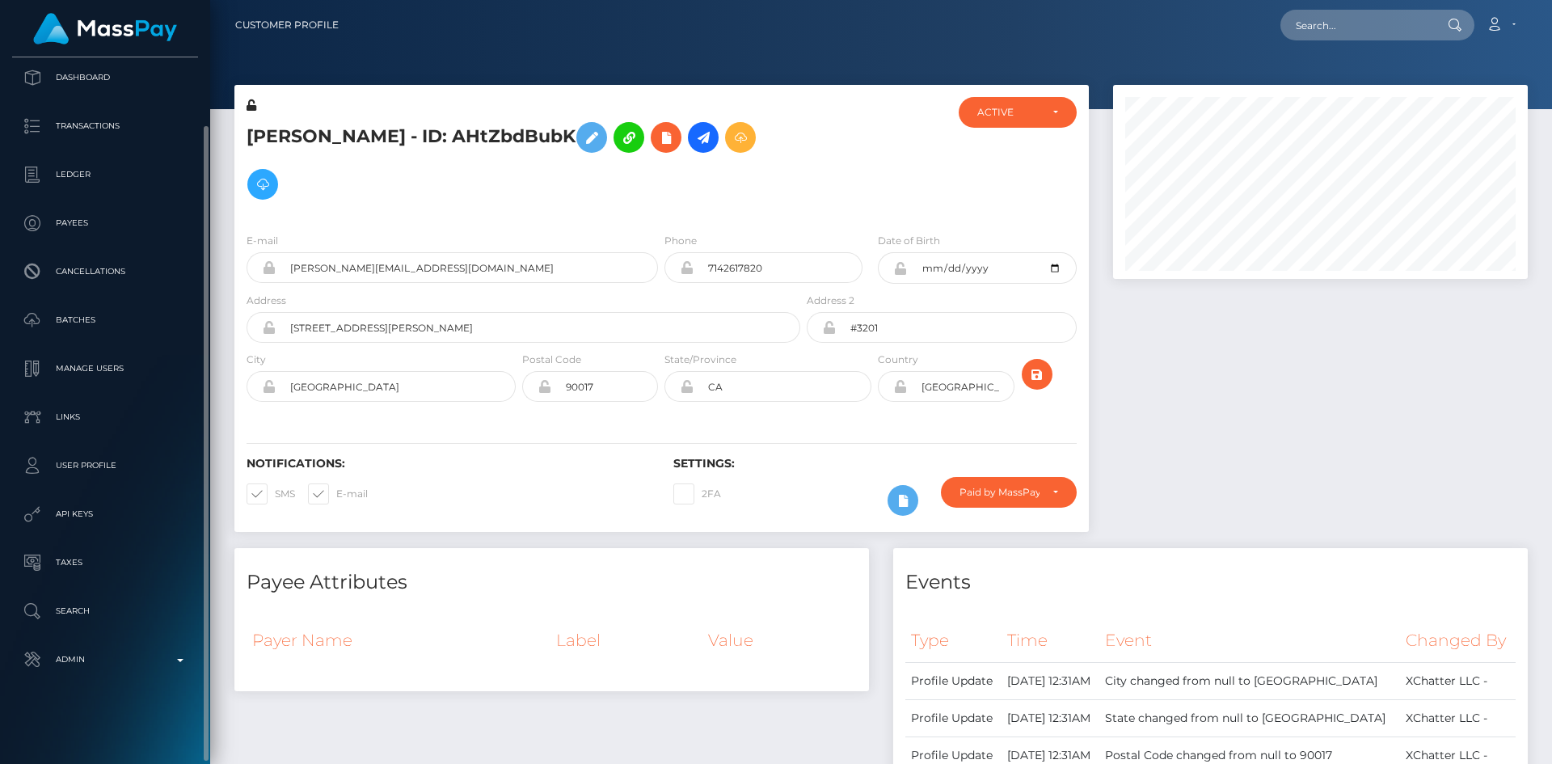
click at [119, 637] on ul "Dashboard Transactions Ledger Payees Cancellations Batches Links" at bounding box center [105, 368] width 210 height 622
click at [97, 644] on link "Admin" at bounding box center [105, 659] width 186 height 40
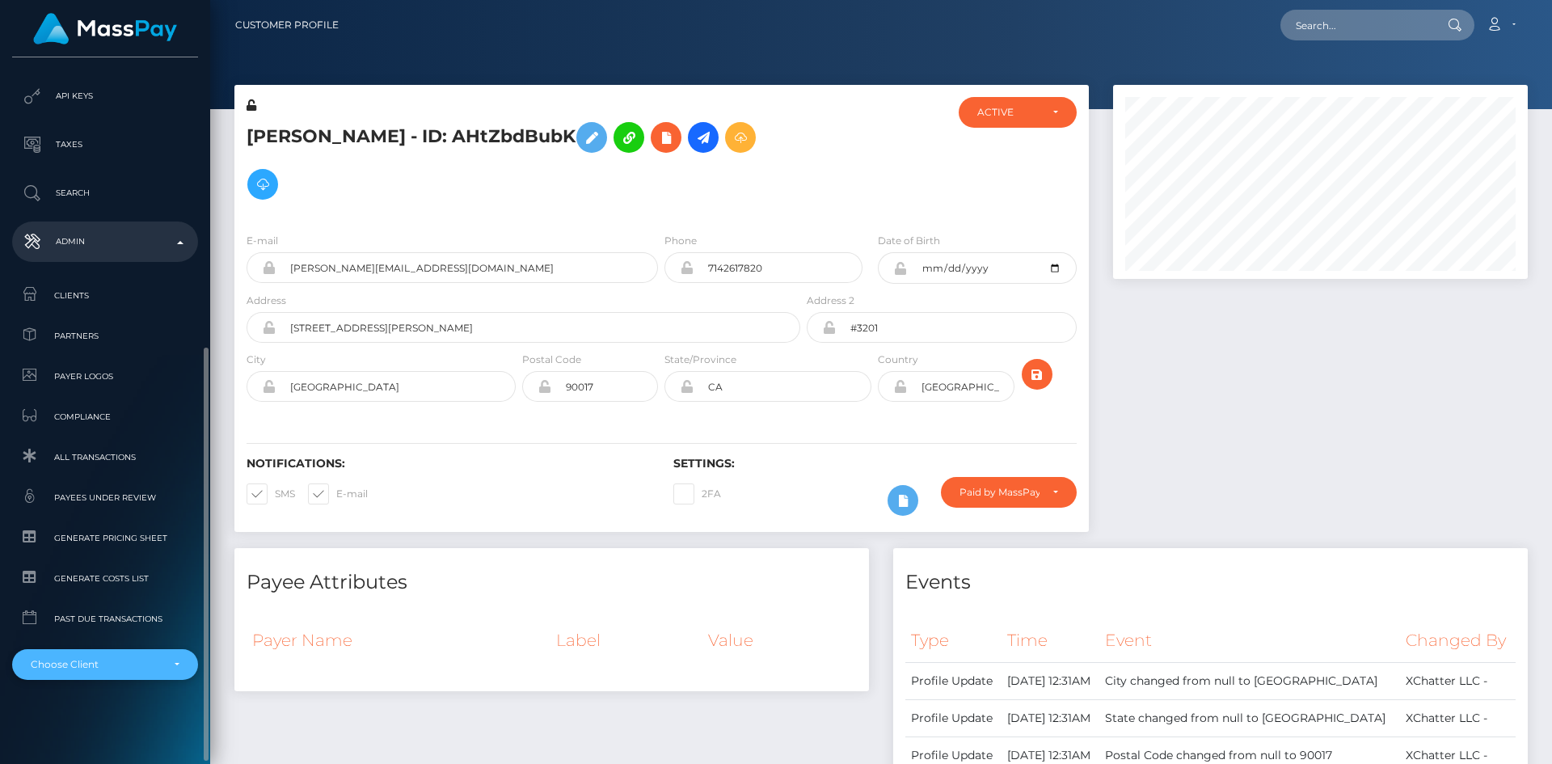
click at [102, 666] on div "Choose Client" at bounding box center [96, 664] width 130 height 13
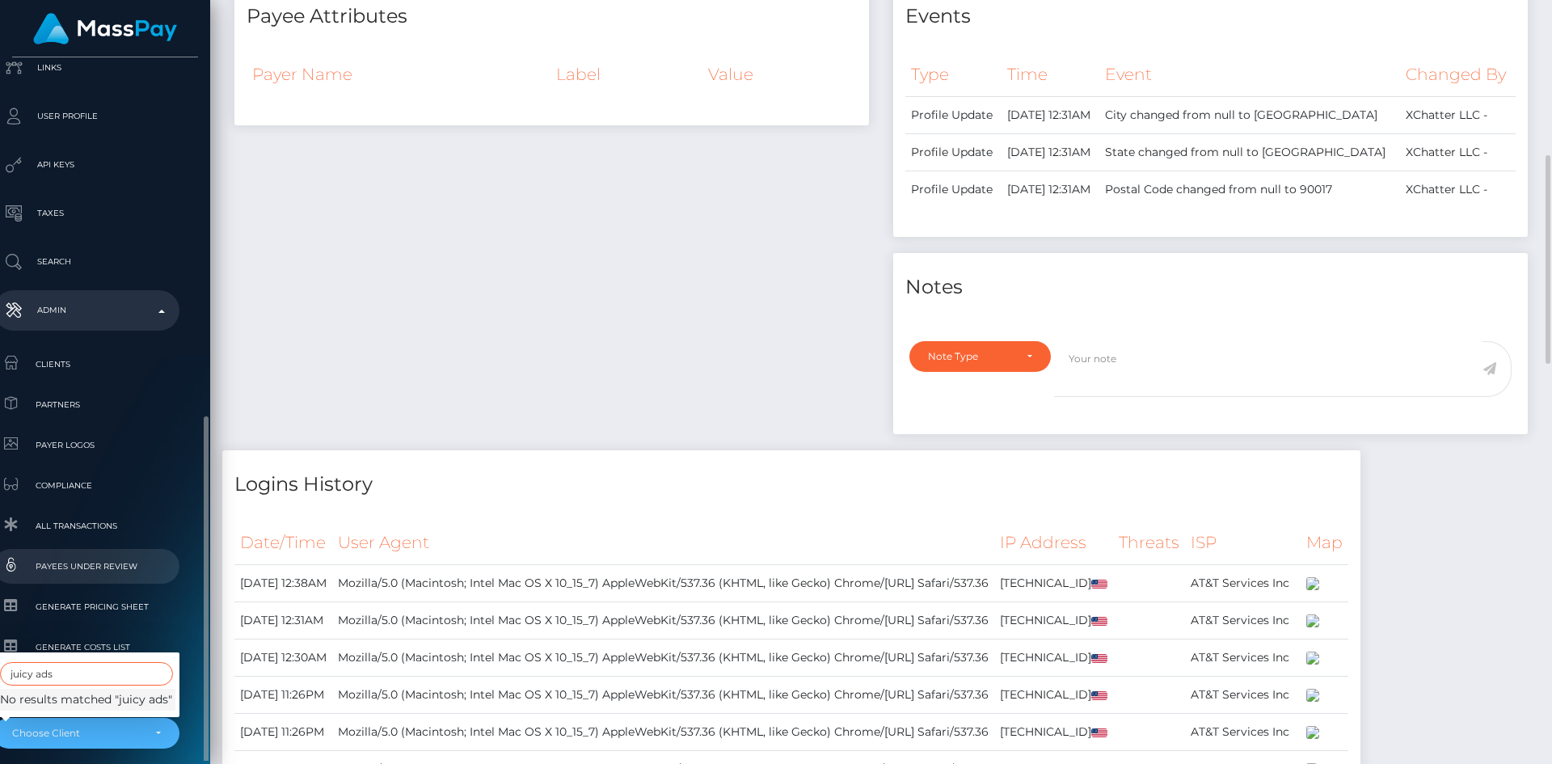
scroll to position [494, 19]
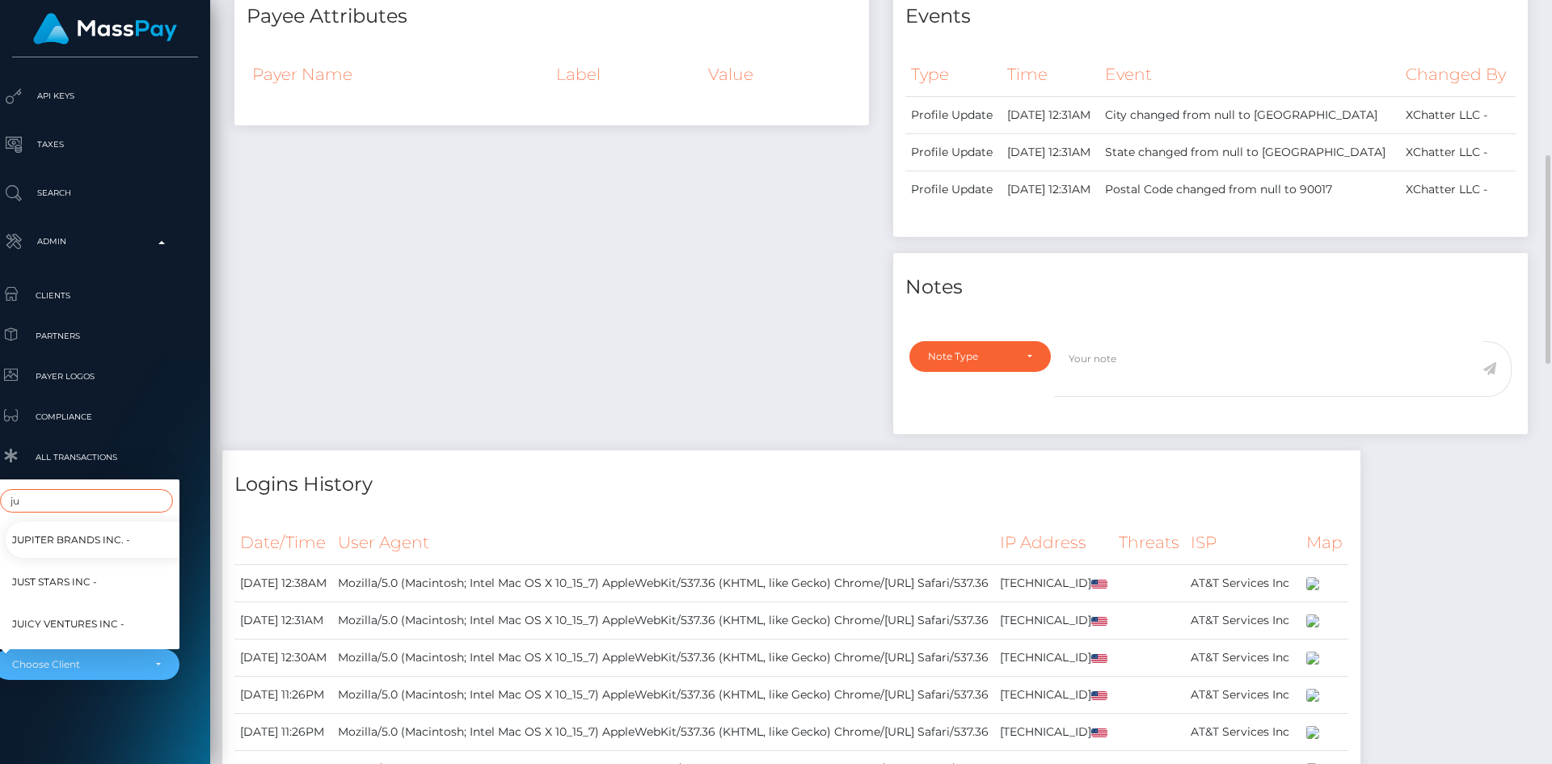
type input "j"
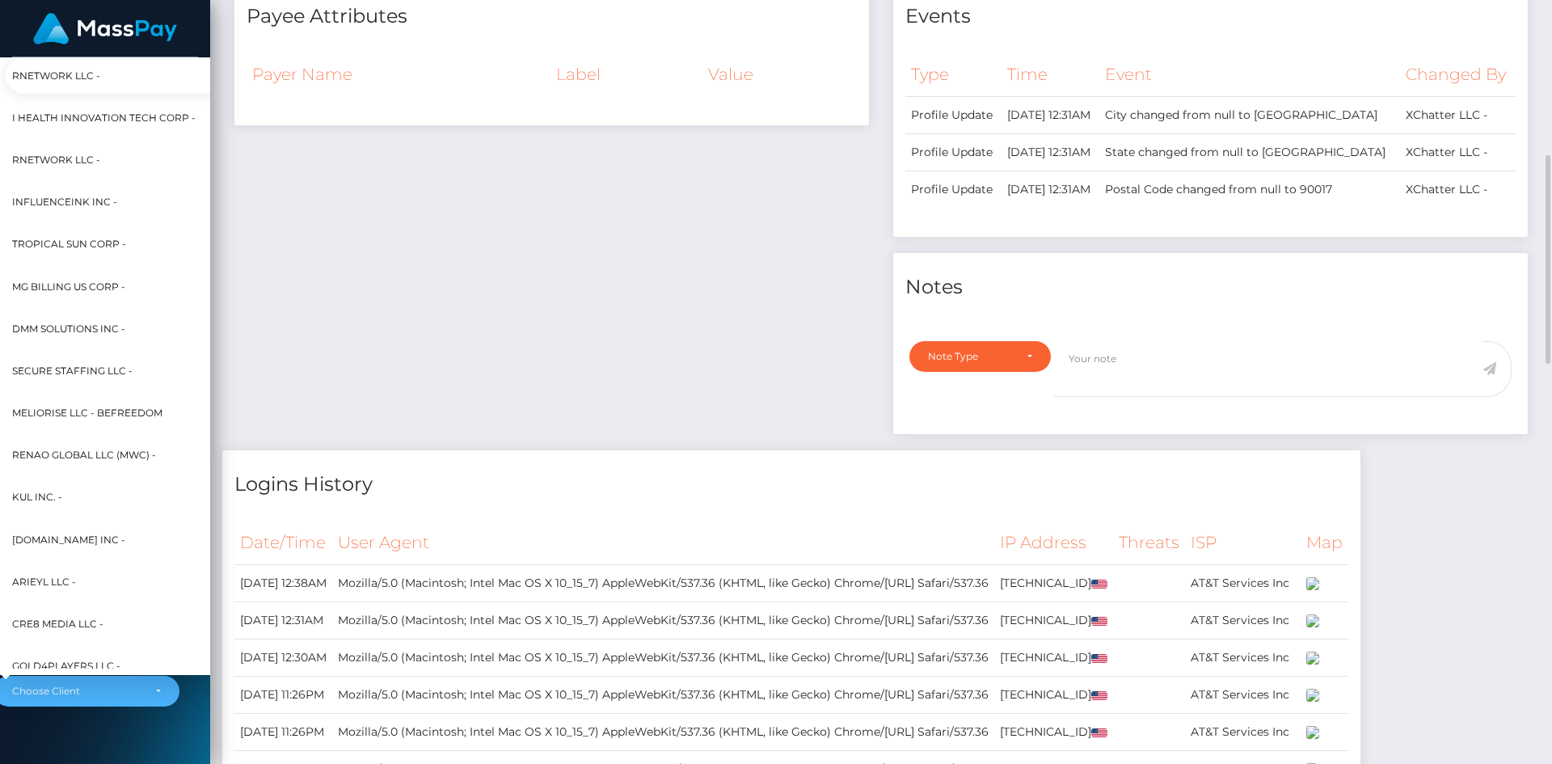
scroll to position [440, 19]
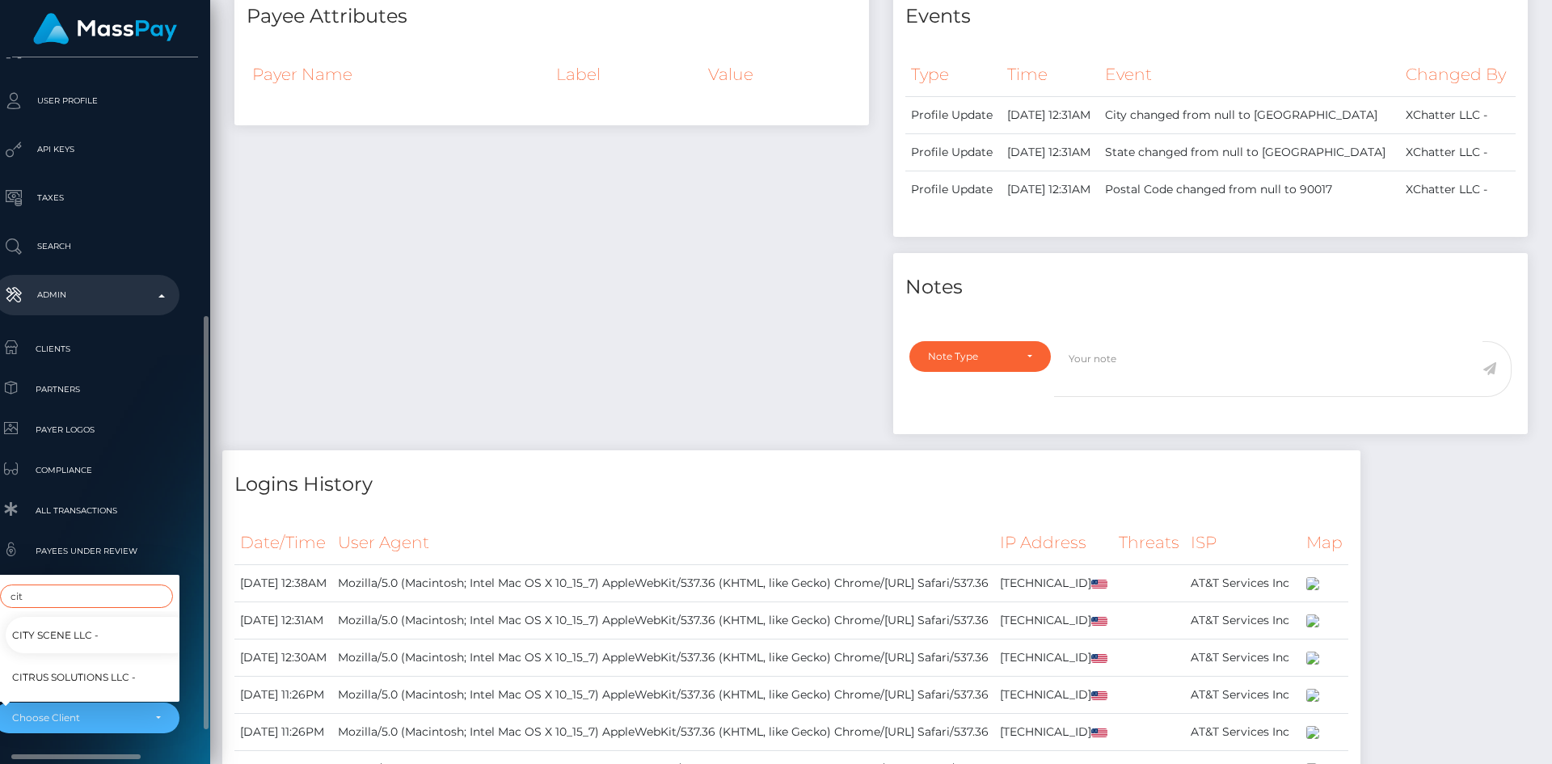
type input "cit"
click at [78, 670] on span "Citrus Solutions LLC -" at bounding box center [74, 677] width 124 height 21
select select "205"
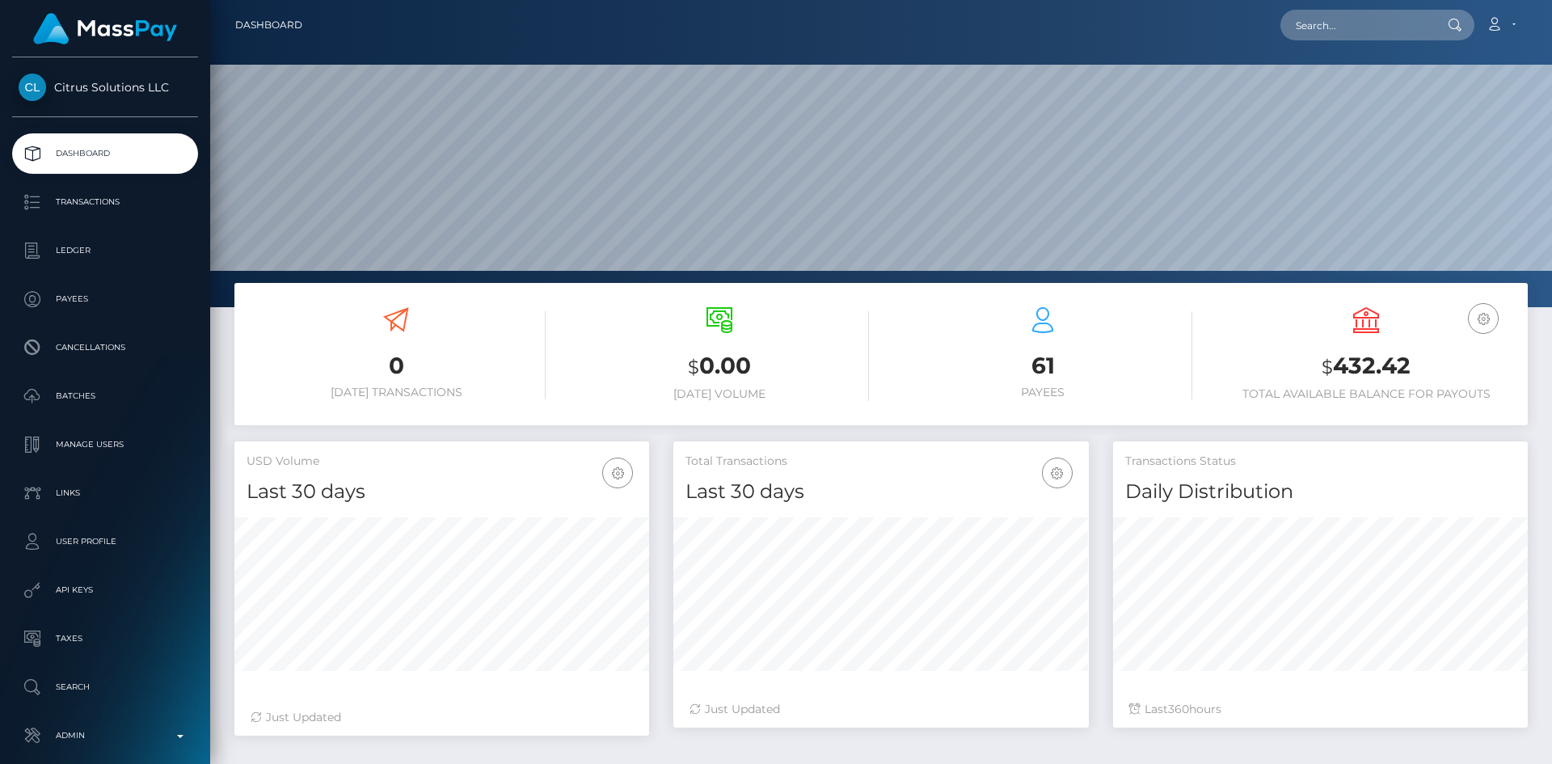
scroll to position [287, 415]
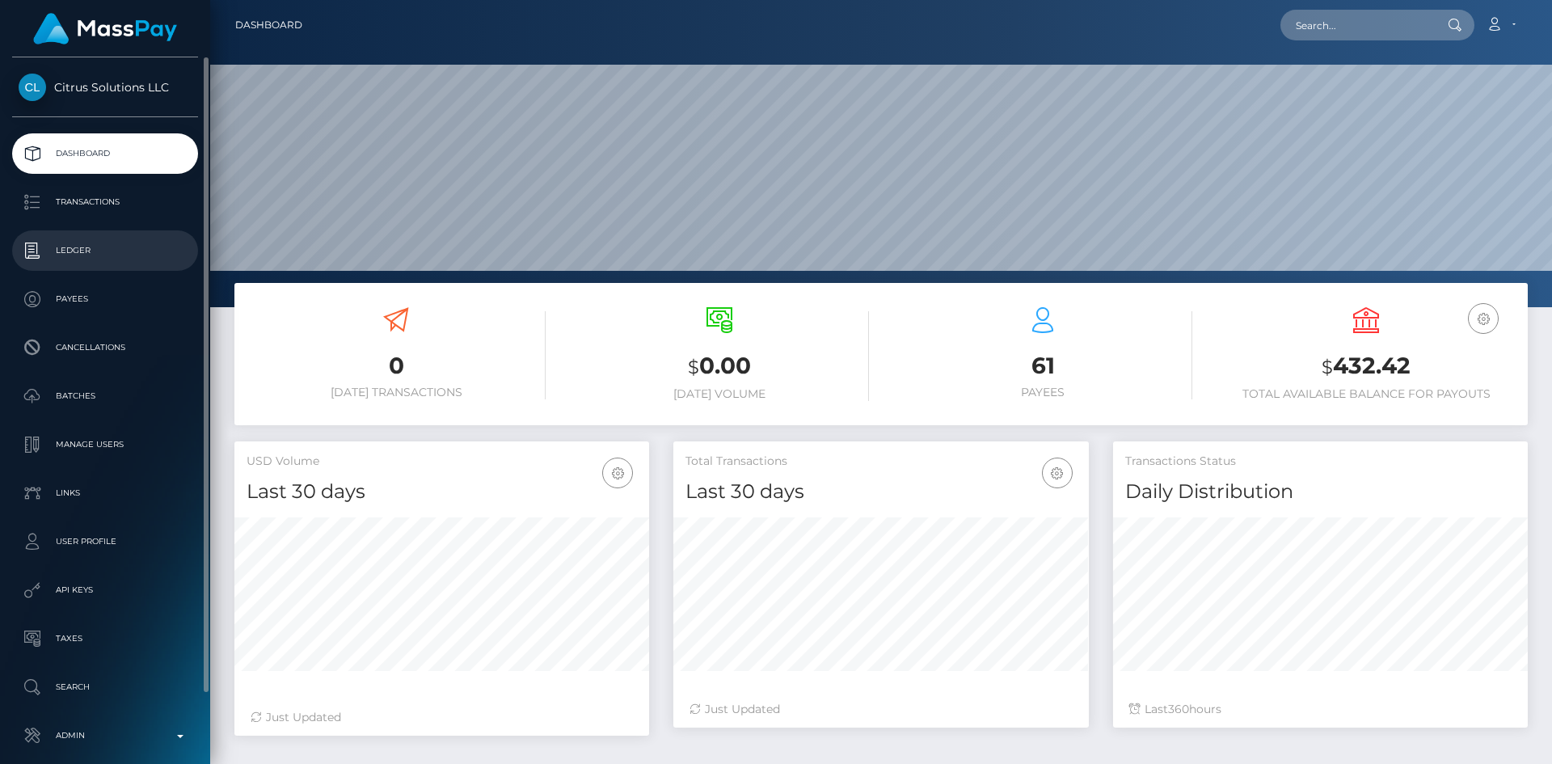
click at [111, 257] on p "Ledger" at bounding box center [105, 250] width 173 height 24
